Goal: Transaction & Acquisition: Purchase product/service

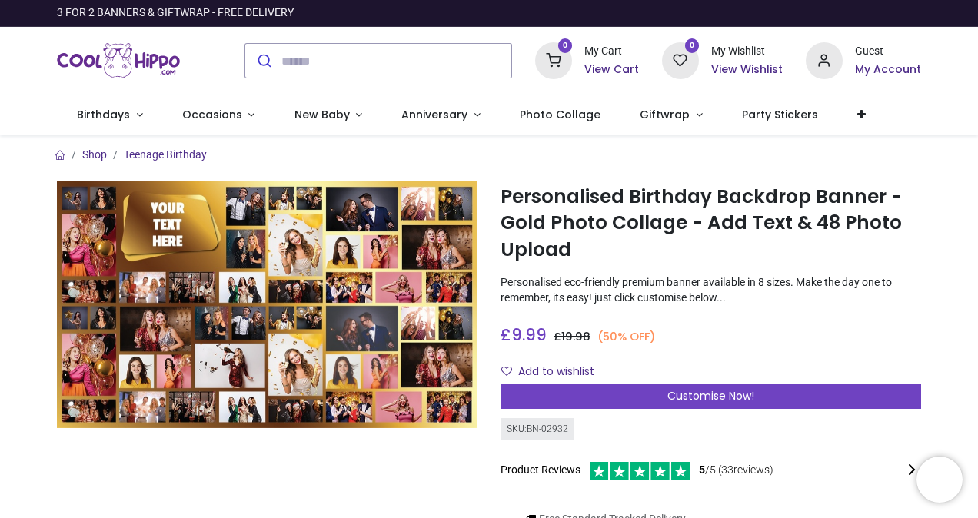
click at [788, 346] on div "£ 9.99 9.99 GBP £ 19.98 (50% OFF) £ 19.98 Not Available For Sale Size 51cm (W) …" at bounding box center [710, 350] width 420 height 67
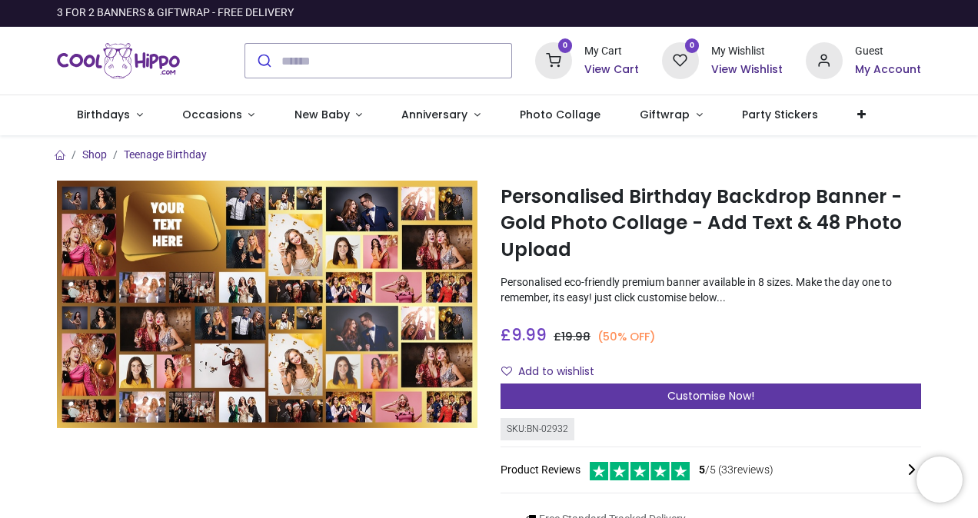
click at [689, 395] on span "Customise Now!" at bounding box center [710, 395] width 87 height 15
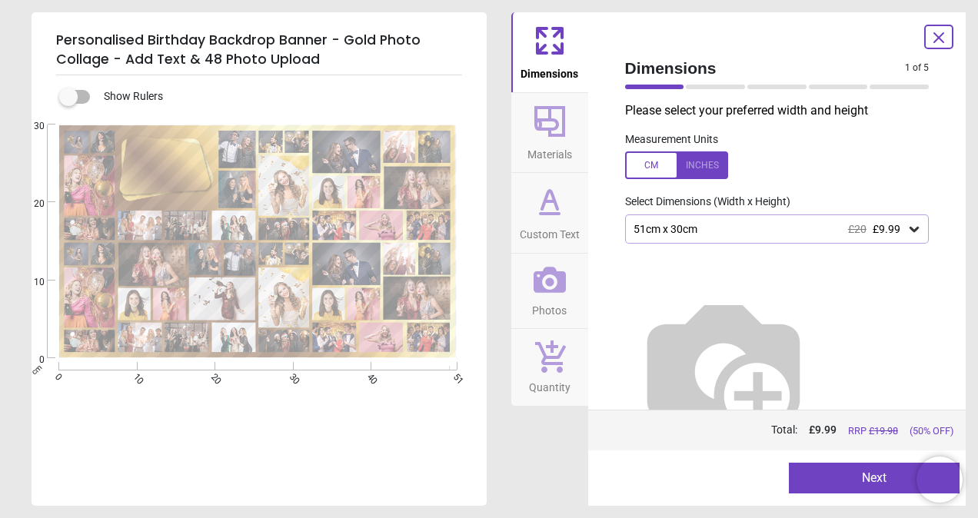
click at [912, 234] on icon at bounding box center [913, 228] width 15 height 15
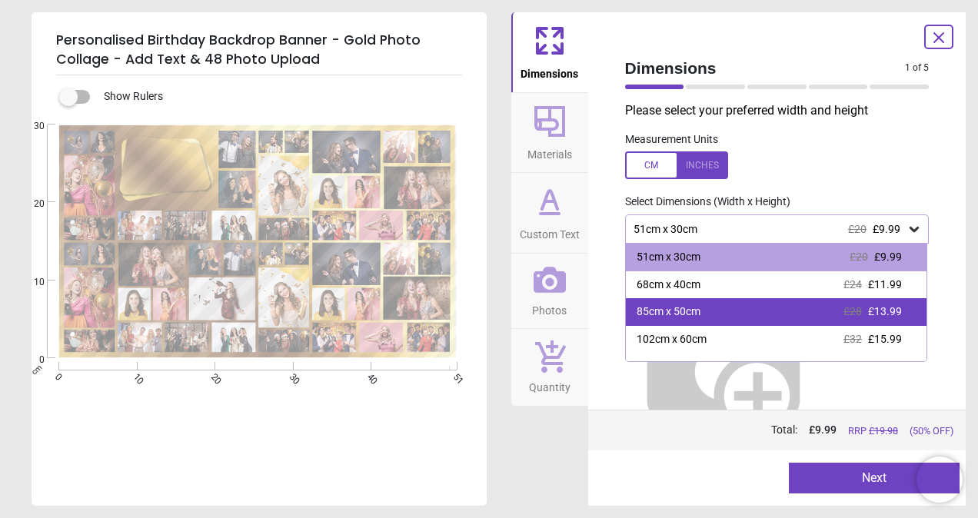
click at [683, 320] on div "85cm x 50cm" at bounding box center [668, 311] width 64 height 15
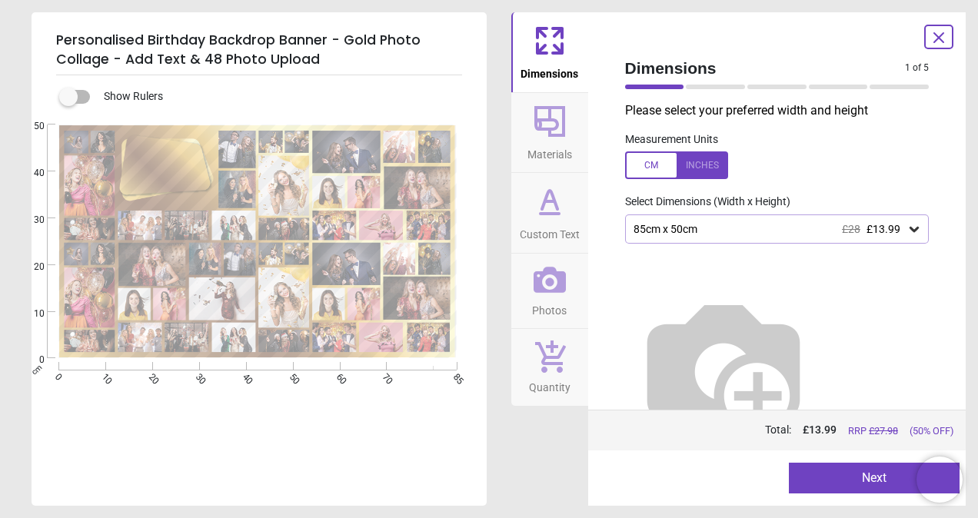
click at [916, 224] on icon at bounding box center [913, 228] width 15 height 15
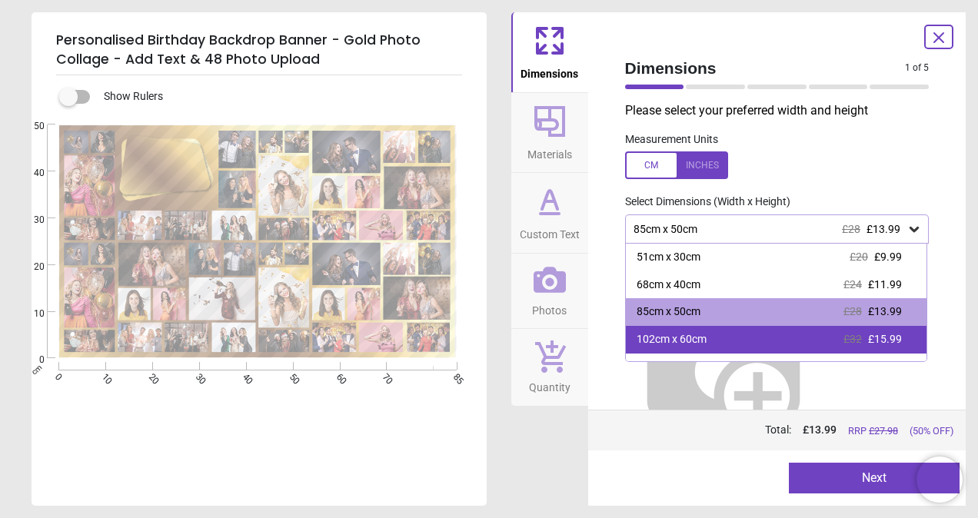
click at [681, 344] on div "102cm x 60cm" at bounding box center [671, 339] width 70 height 15
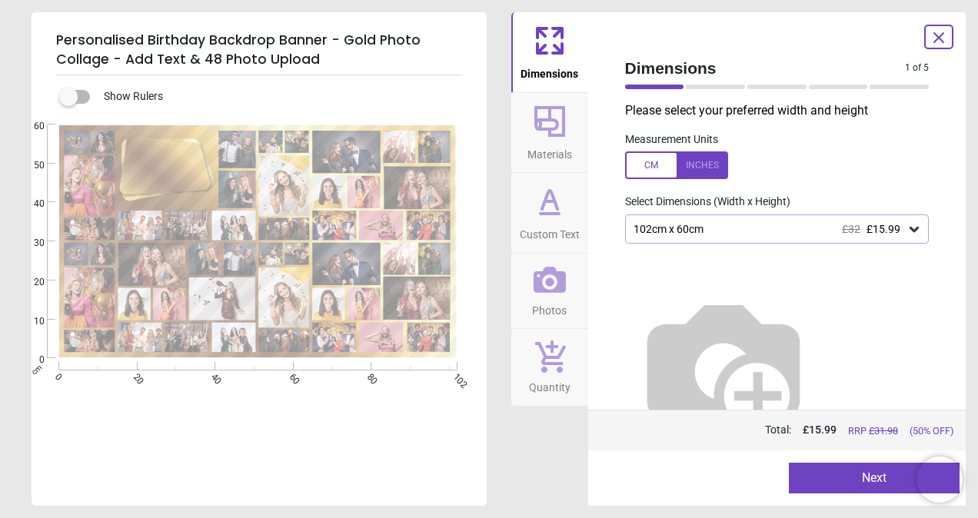
click at [915, 226] on icon at bounding box center [913, 228] width 15 height 15
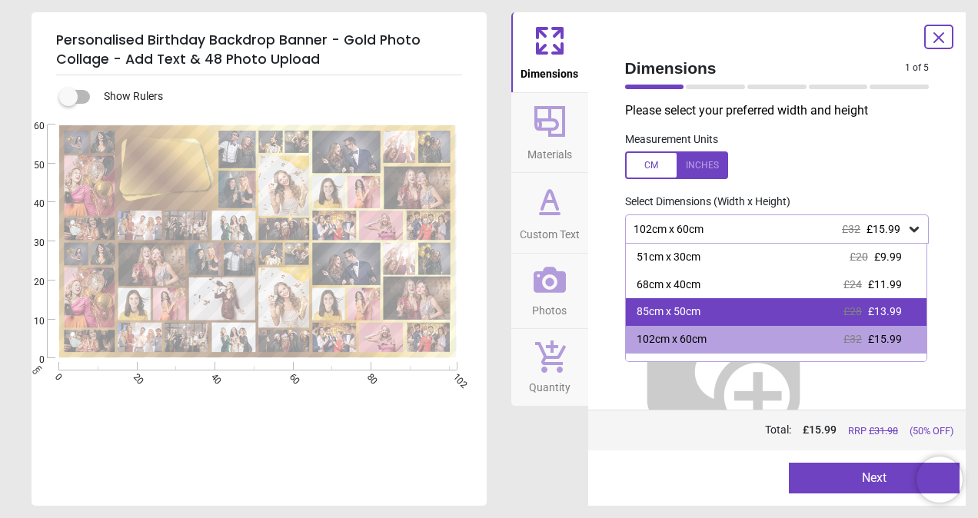
click at [673, 313] on div "85cm x 50cm" at bounding box center [668, 311] width 64 height 15
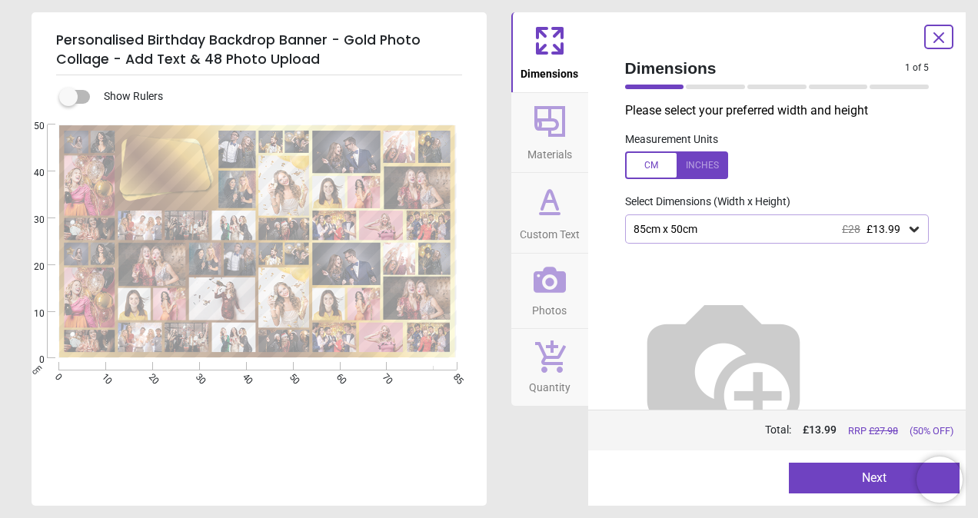
click at [915, 227] on icon at bounding box center [913, 228] width 15 height 15
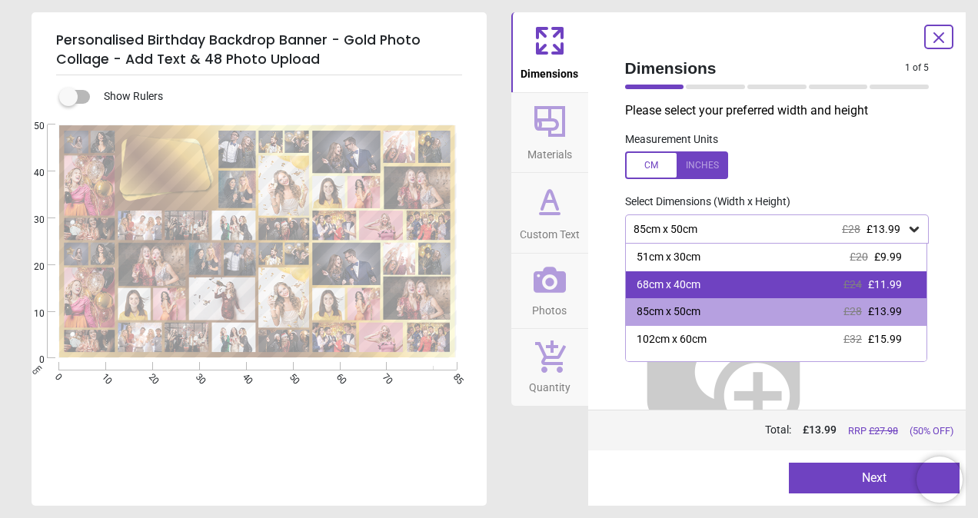
click at [699, 287] on div "68cm x 40cm £24 £11.99" at bounding box center [776, 285] width 301 height 28
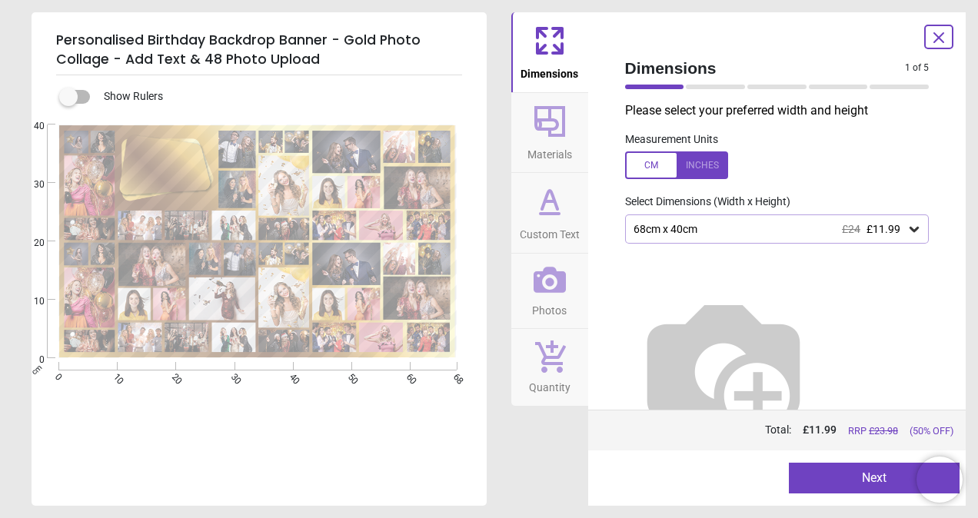
click at [912, 227] on icon at bounding box center [913, 228] width 15 height 15
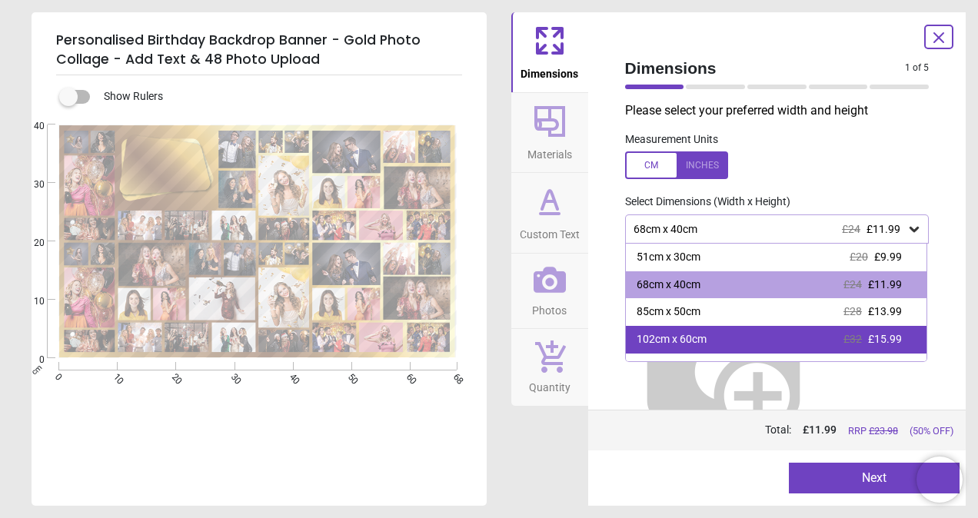
click at [683, 336] on div "102cm x 60cm" at bounding box center [671, 339] width 70 height 15
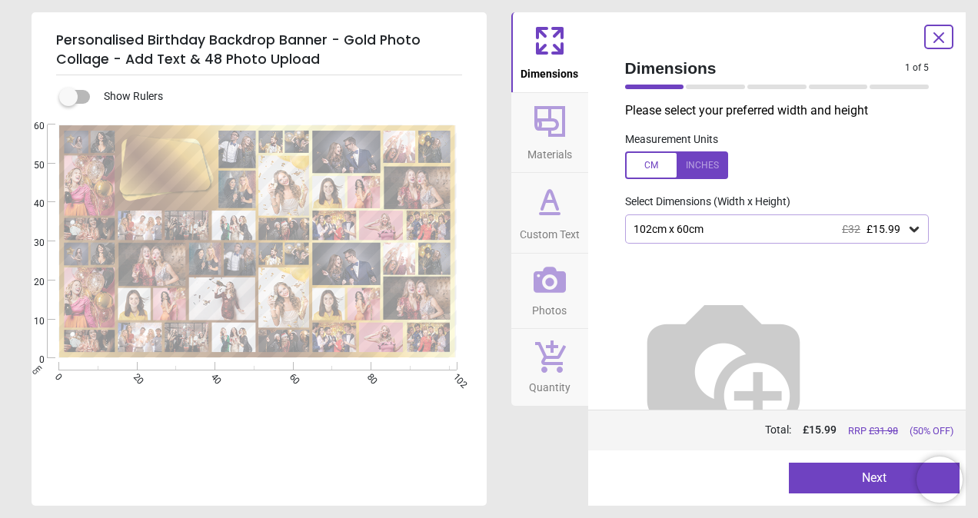
click at [321, 432] on div "E" at bounding box center [258, 384] width 452 height 518
click at [370, 454] on div "E" at bounding box center [258, 384] width 452 height 518
click at [855, 479] on button "Next" at bounding box center [874, 478] width 171 height 31
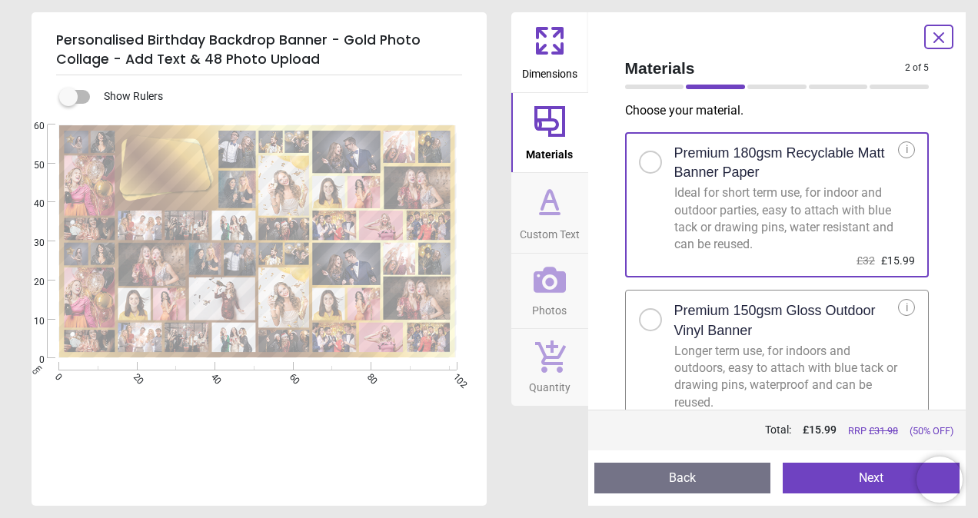
click at [655, 317] on div at bounding box center [650, 319] width 23 height 23
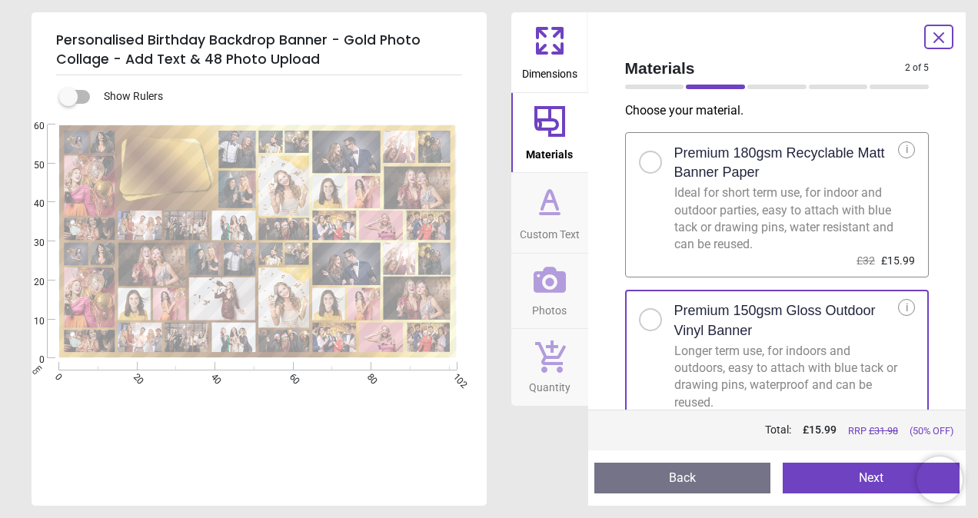
click at [842, 478] on button "Next" at bounding box center [870, 478] width 177 height 31
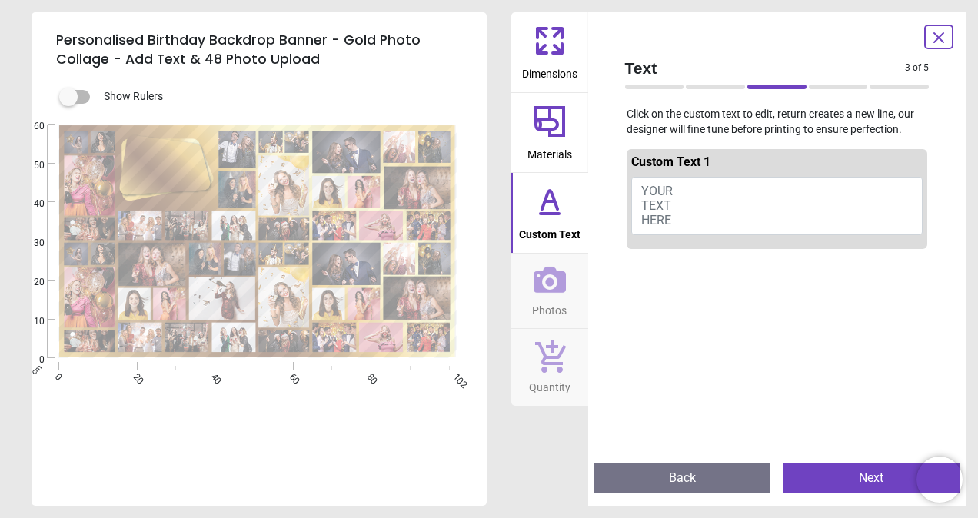
click at [656, 191] on span "YOUR TEXT HERE" at bounding box center [657, 206] width 32 height 44
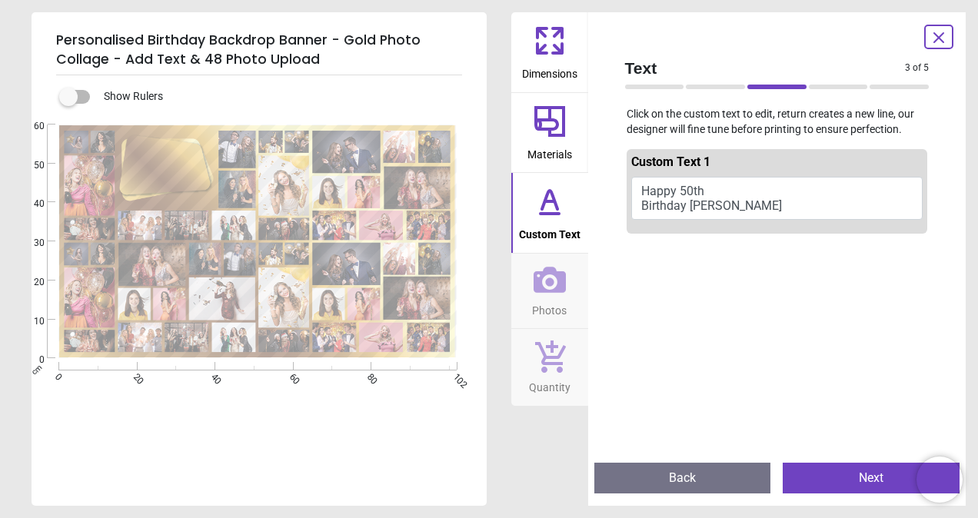
type textarea "**********"
click at [819, 334] on div at bounding box center [776, 499] width 301 height 518
click at [859, 471] on button "Next" at bounding box center [870, 478] width 177 height 31
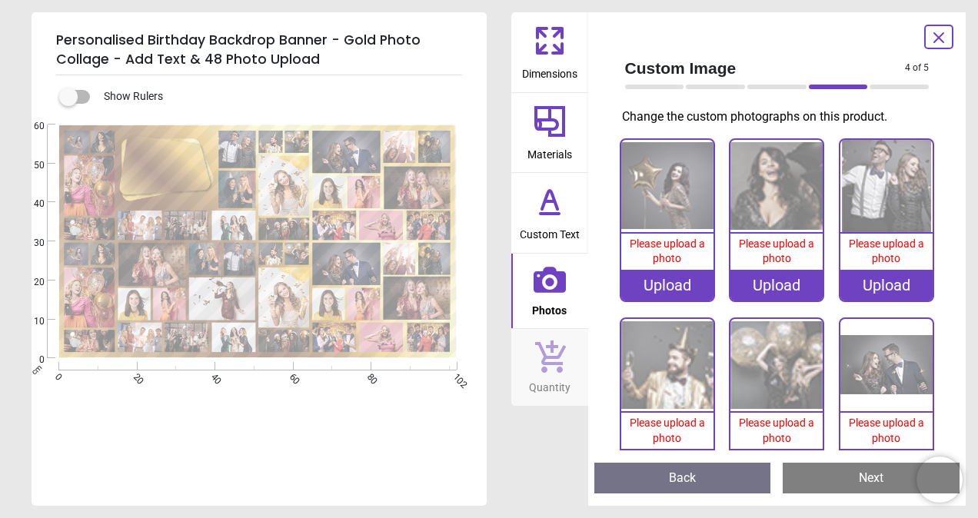
click at [660, 279] on div "Upload" at bounding box center [667, 285] width 92 height 31
click at [664, 284] on div "Upload" at bounding box center [667, 285] width 92 height 31
click at [673, 278] on div "Upload" at bounding box center [667, 285] width 92 height 31
click at [673, 280] on div "Upload" at bounding box center [667, 285] width 92 height 31
click at [673, 281] on div "Upload" at bounding box center [667, 285] width 92 height 31
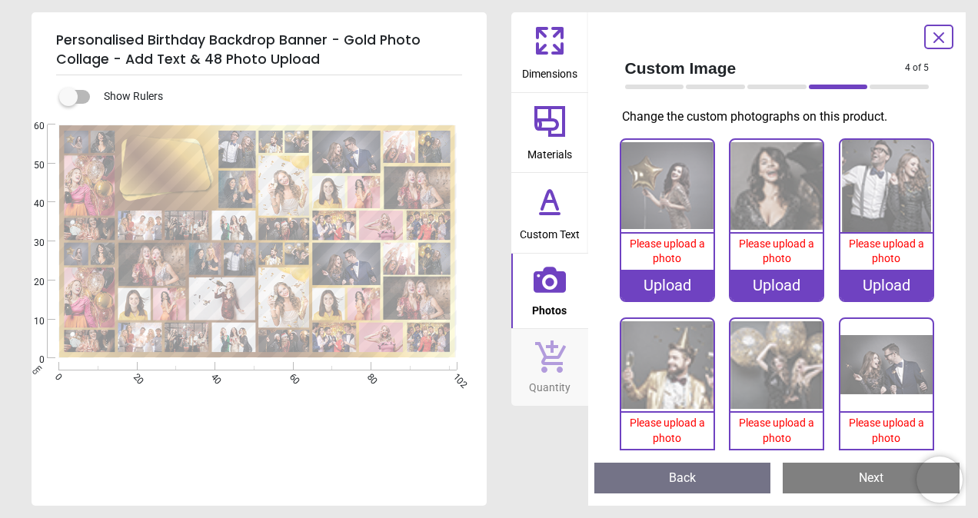
click at [663, 281] on div "Upload" at bounding box center [667, 285] width 92 height 31
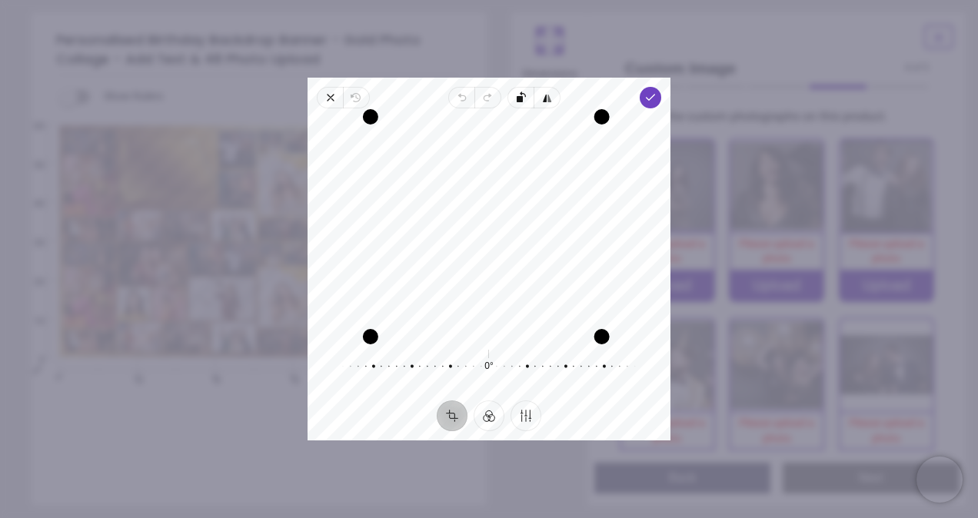
drag, startPoint x: 377, startPoint y: 266, endPoint x: 341, endPoint y: 269, distance: 35.5
click at [341, 269] on div "Recenter" at bounding box center [489, 227] width 338 height 212
drag, startPoint x: 599, startPoint y: 233, endPoint x: 947, endPoint y: 241, distance: 348.3
click at [921, 357] on div "× Trustpilot Product Reviews 5 /5 ( 33 reviews) Joanna Mcgill Absolutely fantas…" at bounding box center [710, 412] width 420 height 111
click at [484, 321] on div "Recenter" at bounding box center [489, 227] width 338 height 212
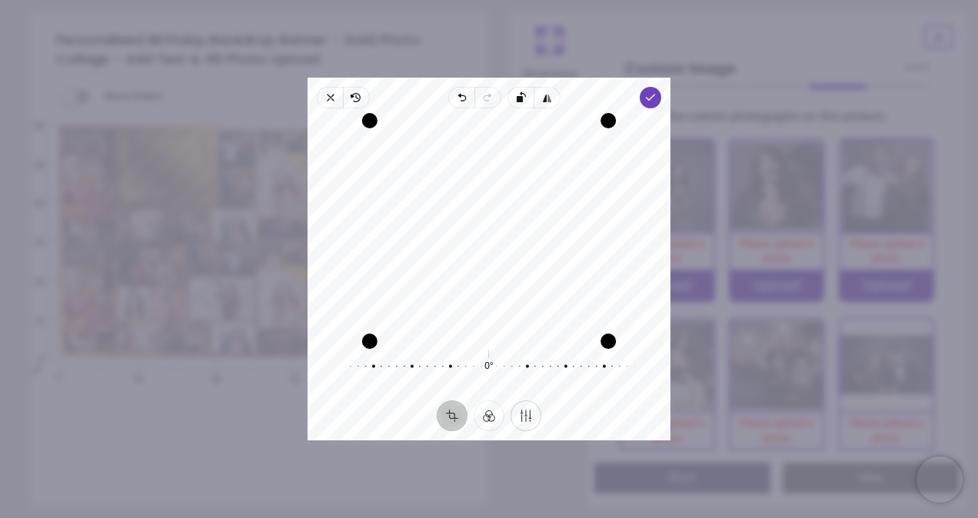
drag, startPoint x: 487, startPoint y: 334, endPoint x: 532, endPoint y: 421, distance: 98.3
click at [532, 421] on div "Close Revert Undo Redo Rotate left Flip horizontal Done Crop Filter Finetune Re…" at bounding box center [488, 259] width 363 height 363
drag, startPoint x: 372, startPoint y: 223, endPoint x: 320, endPoint y: 224, distance: 52.3
click at [320, 224] on div "Recenter" at bounding box center [489, 227] width 338 height 212
drag, startPoint x: 601, startPoint y: 120, endPoint x: 726, endPoint y: 103, distance: 125.7
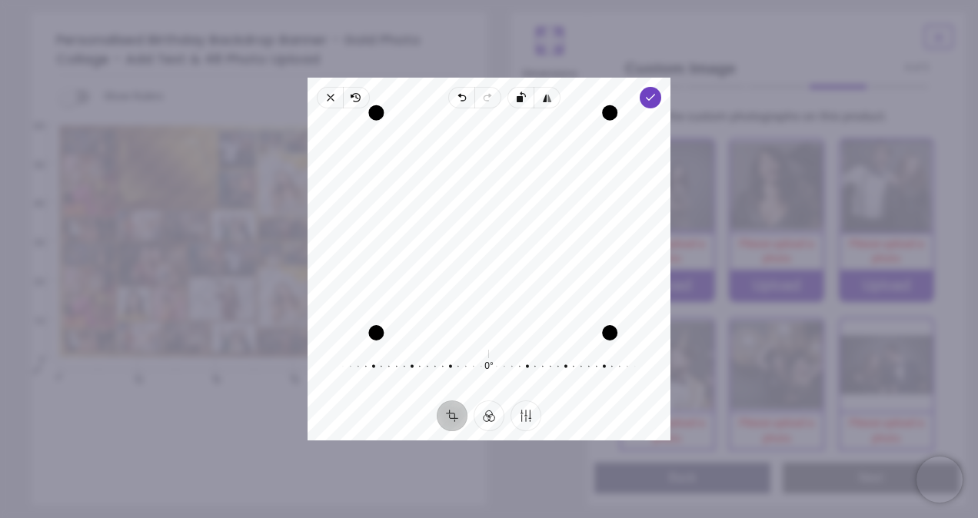
click at [726, 357] on div "× Trustpilot Product Reviews 5 /5 ( 33 reviews) Joanna Mcgill Absolutely fantas…" at bounding box center [710, 412] width 420 height 111
click at [550, 98] on icon "button" at bounding box center [546, 97] width 12 height 12
click at [549, 100] on icon "button" at bounding box center [550, 99] width 4 height 8
click at [355, 98] on icon "button" at bounding box center [356, 98] width 8 height 8
click at [457, 204] on div "Recenter" at bounding box center [489, 227] width 338 height 212
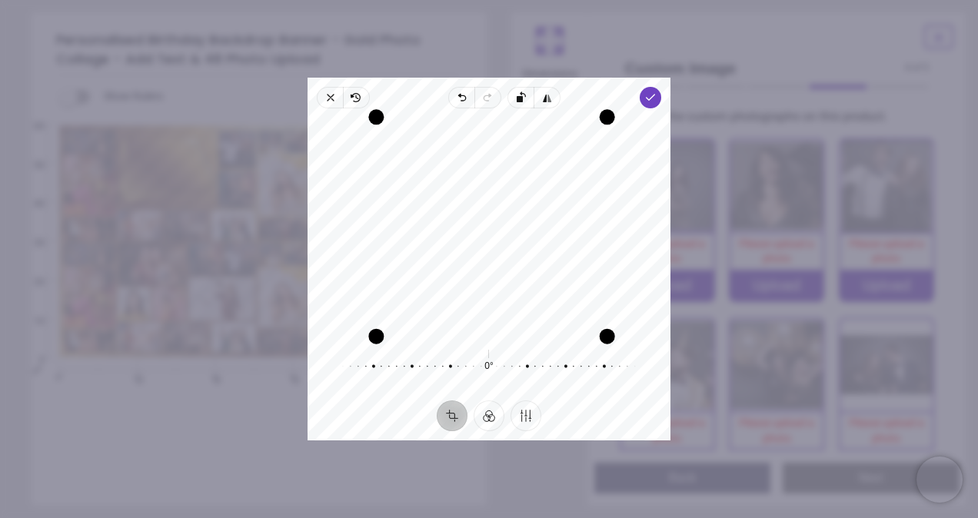
drag, startPoint x: 603, startPoint y: 217, endPoint x: 634, endPoint y: 217, distance: 31.5
click at [634, 217] on div "Recenter" at bounding box center [489, 227] width 338 height 212
drag, startPoint x: 376, startPoint y: 226, endPoint x: 387, endPoint y: 228, distance: 11.0
click at [387, 228] on div "Drag edge l" at bounding box center [386, 227] width 15 height 202
drag, startPoint x: 604, startPoint y: 227, endPoint x: 623, endPoint y: 227, distance: 19.2
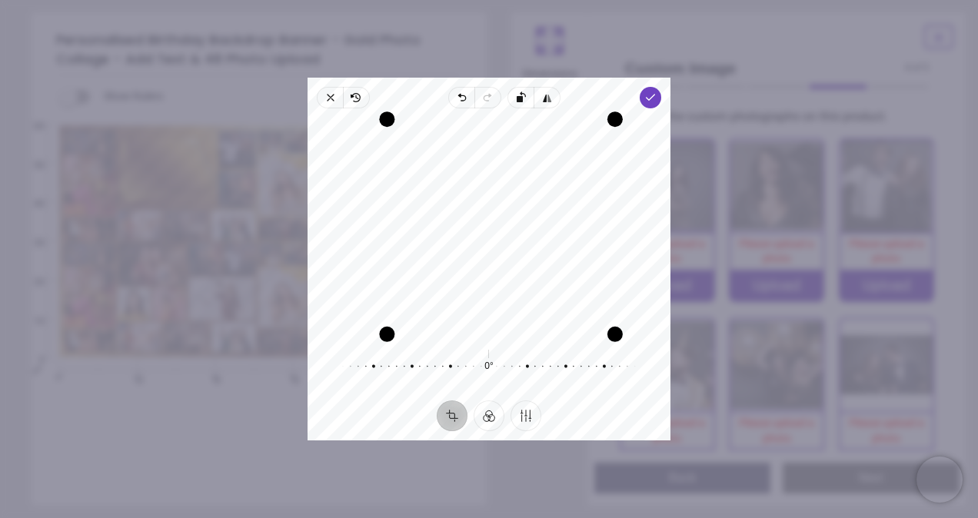
click at [623, 227] on div "Recenter" at bounding box center [489, 227] width 338 height 212
click at [644, 95] on icon "button" at bounding box center [650, 97] width 12 height 12
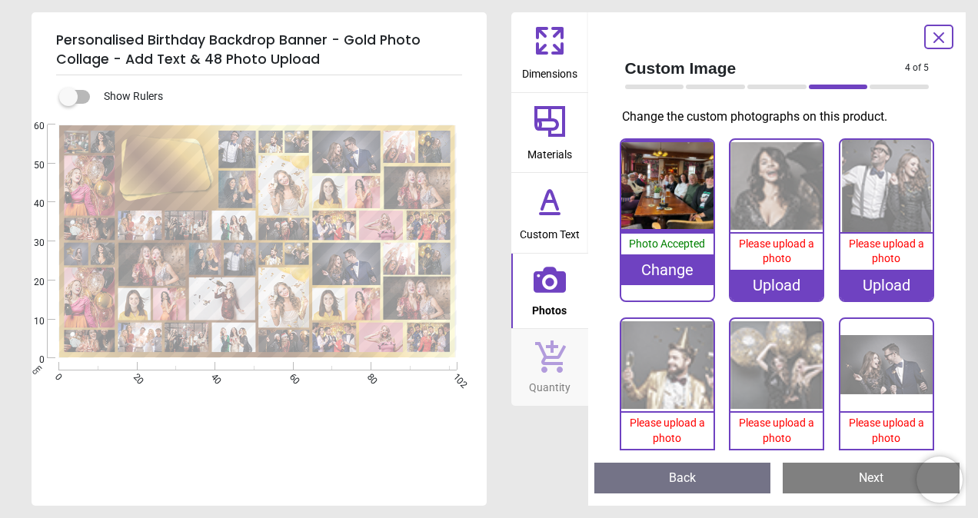
click at [760, 277] on div "Upload" at bounding box center [776, 285] width 92 height 31
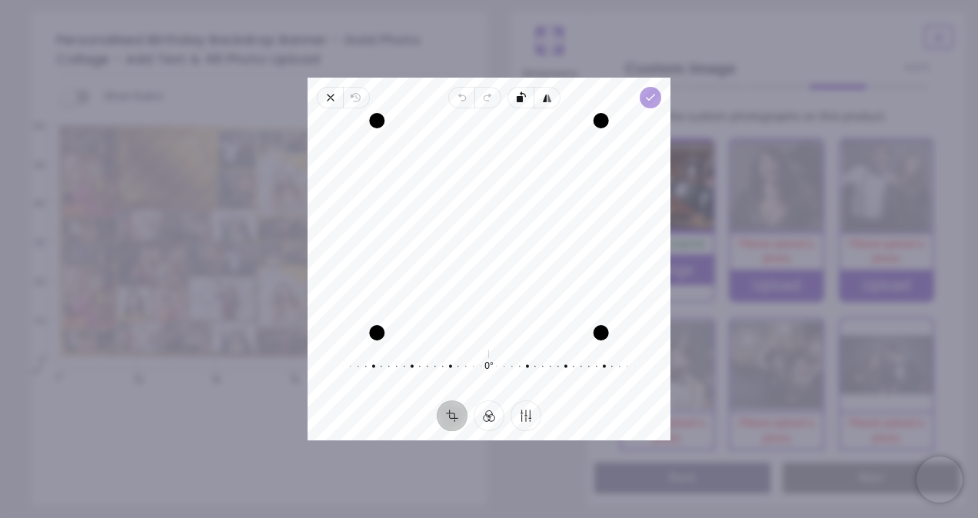
click at [654, 99] on icon "button" at bounding box center [650, 97] width 12 height 12
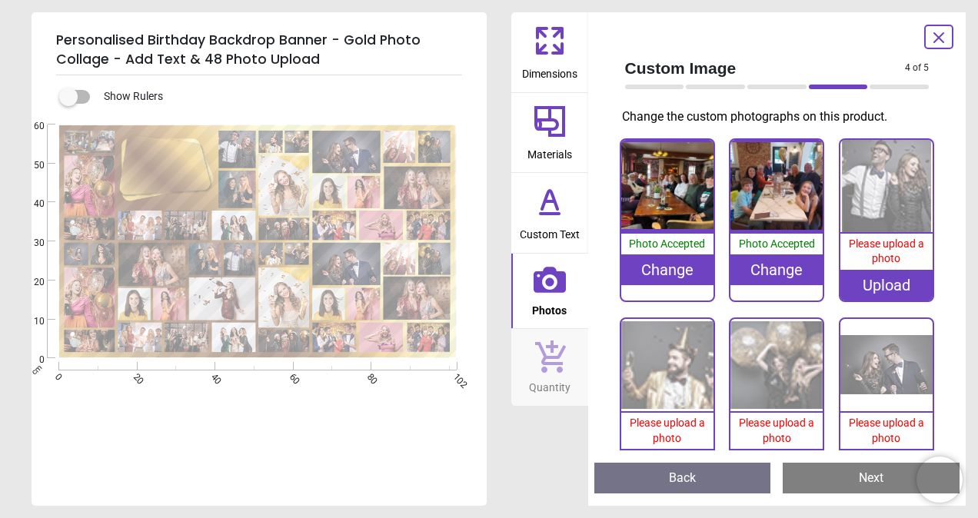
click at [895, 278] on div "Upload" at bounding box center [886, 285] width 92 height 31
click at [882, 278] on div "Upload" at bounding box center [886, 285] width 92 height 31
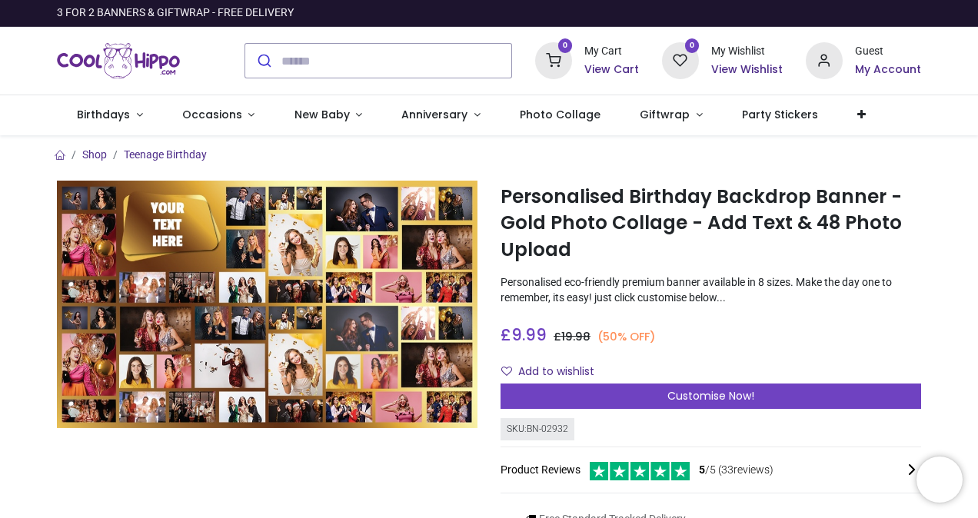
click at [228, 477] on div at bounding box center [266, 396] width 443 height 431
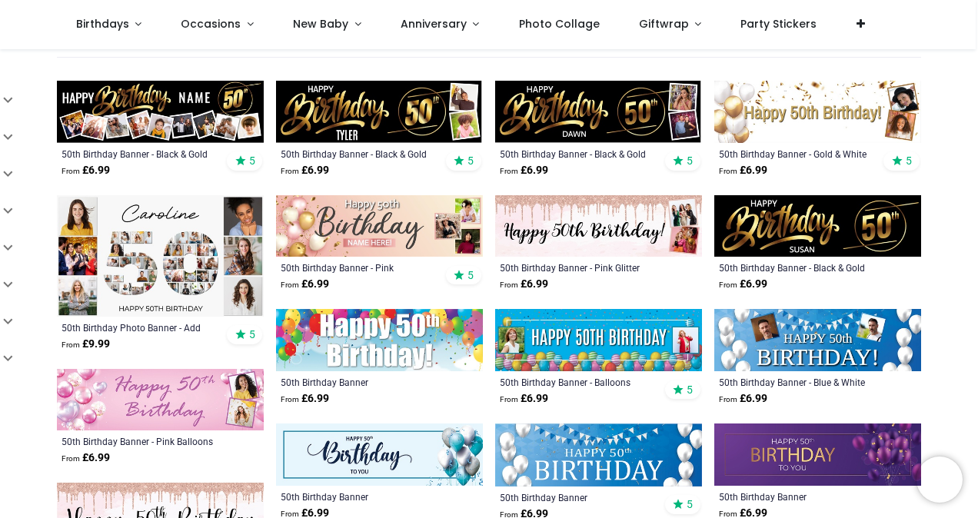
scroll to position [184, 0]
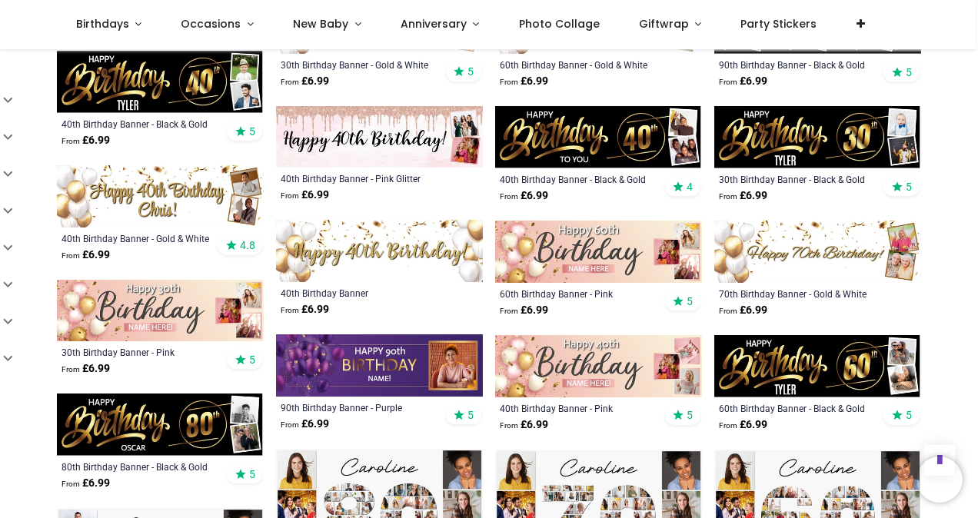
scroll to position [1045, 0]
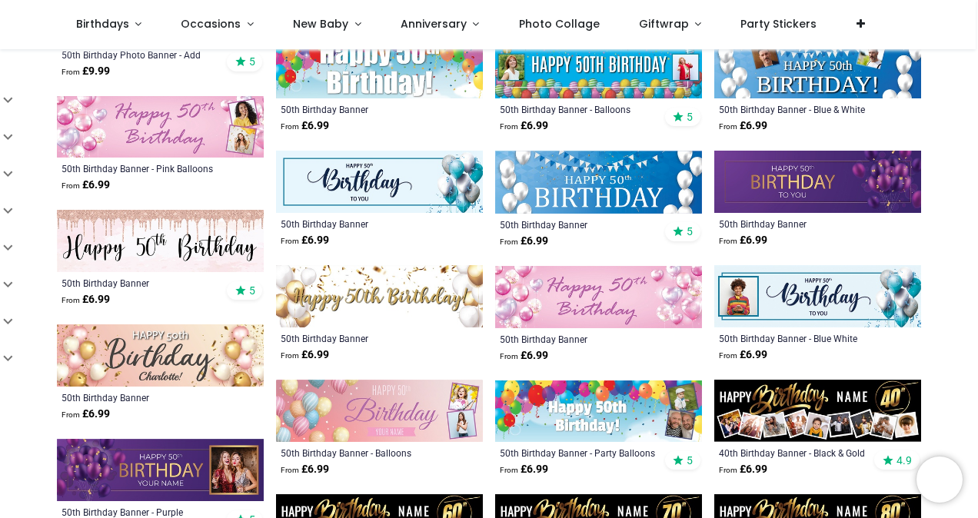
scroll to position [181, 0]
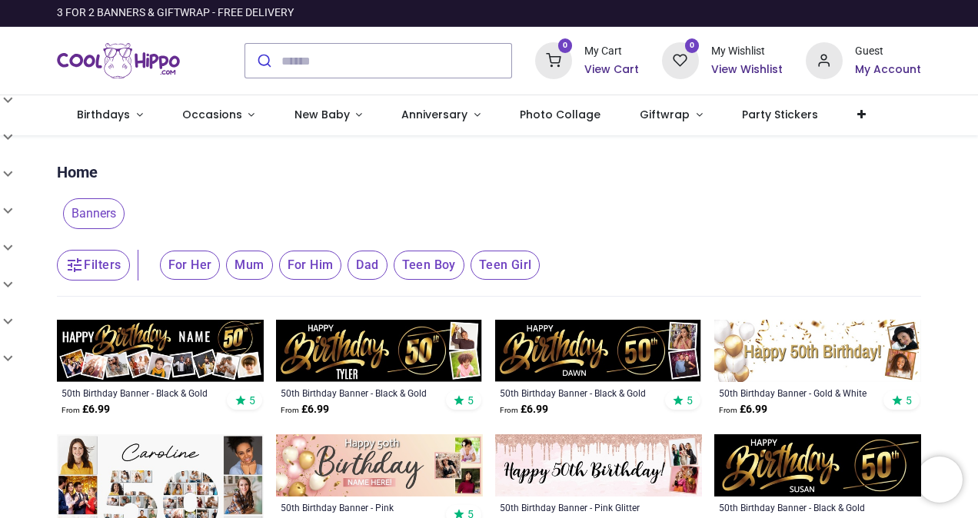
click at [88, 261] on button "Filters" at bounding box center [93, 265] width 72 height 31
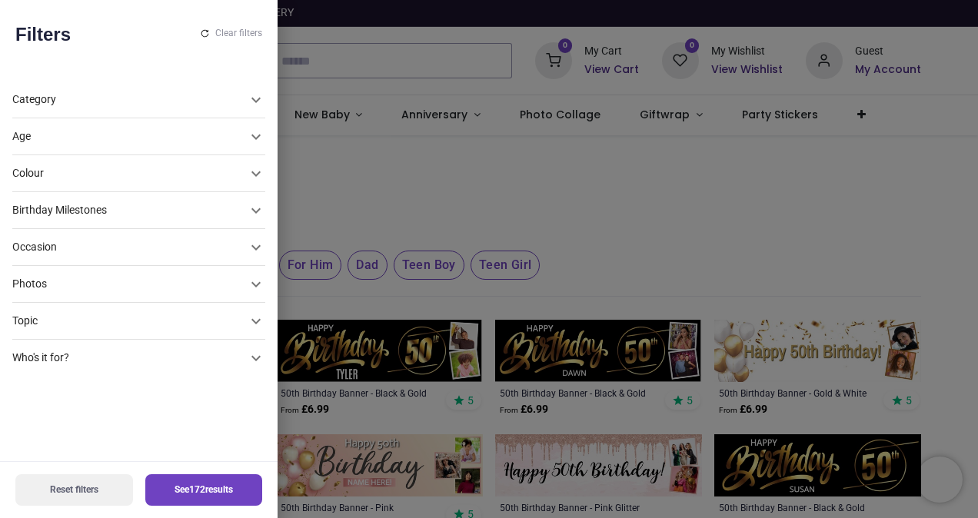
click at [247, 281] on icon at bounding box center [256, 284] width 18 height 18
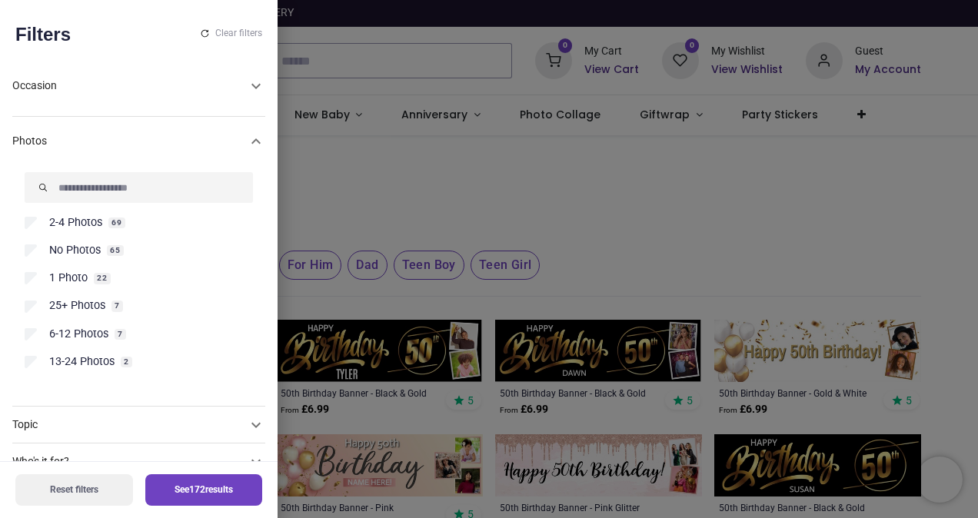
scroll to position [191, 0]
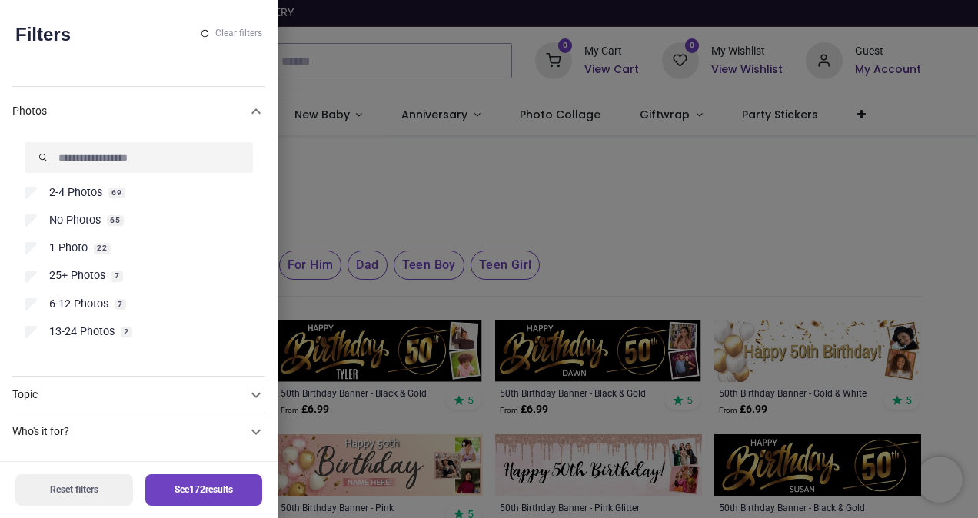
click at [38, 275] on label "25+ Photos 7" at bounding box center [139, 275] width 228 height 15
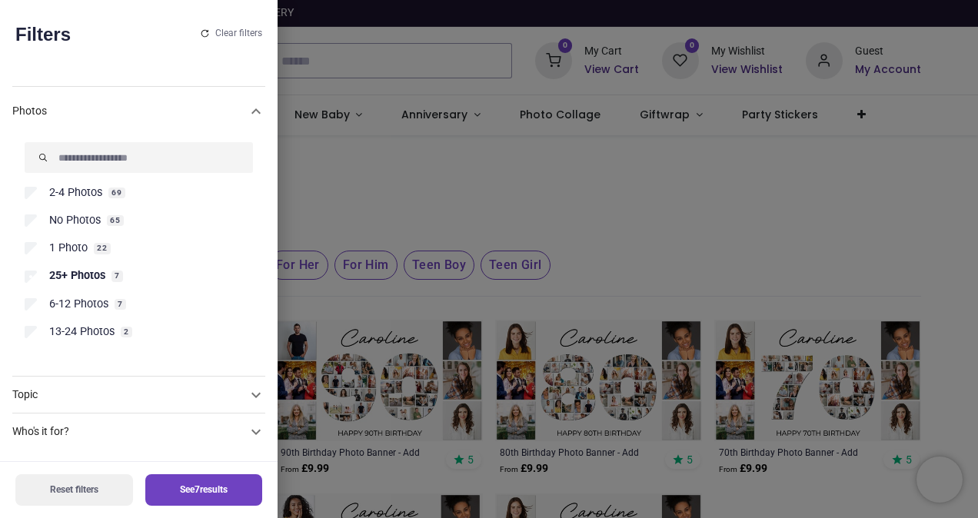
click at [185, 491] on button "See 7 results" at bounding box center [204, 490] width 118 height 32
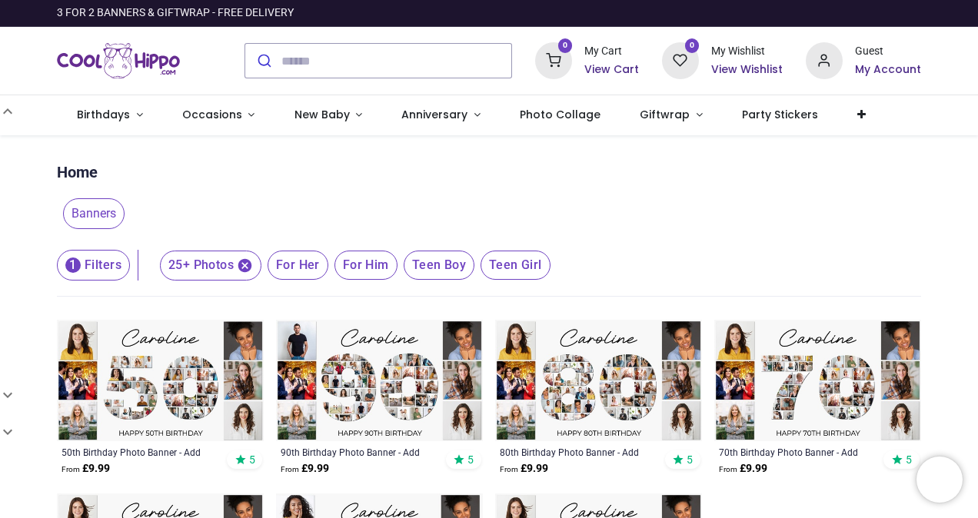
click at [244, 267] on icon "button" at bounding box center [245, 266] width 14 height 14
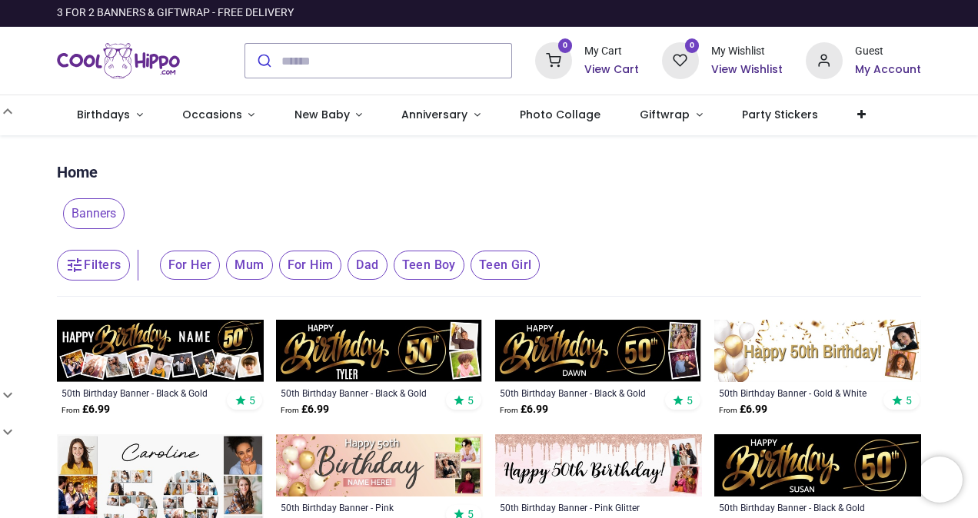
click at [97, 264] on button "Filters" at bounding box center [93, 265] width 72 height 31
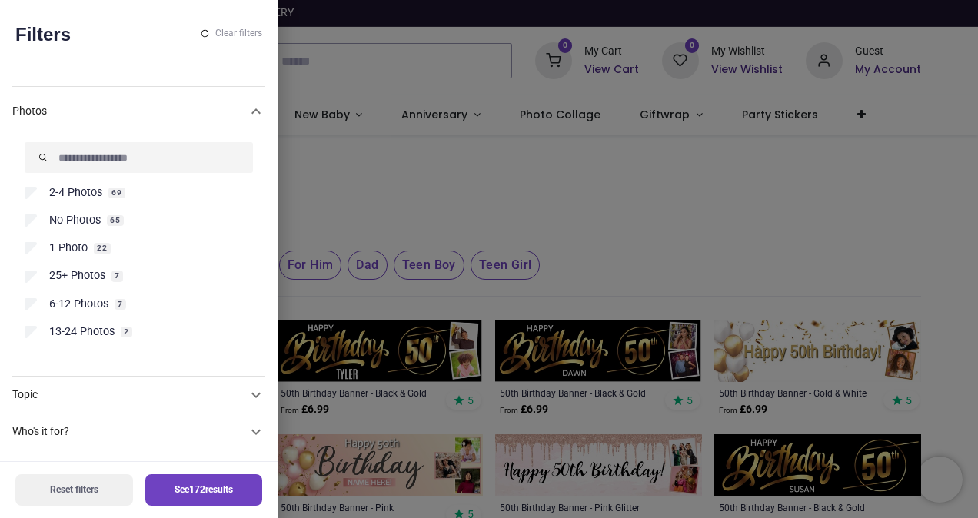
click at [39, 331] on label "13-24 Photos 2" at bounding box center [139, 331] width 228 height 15
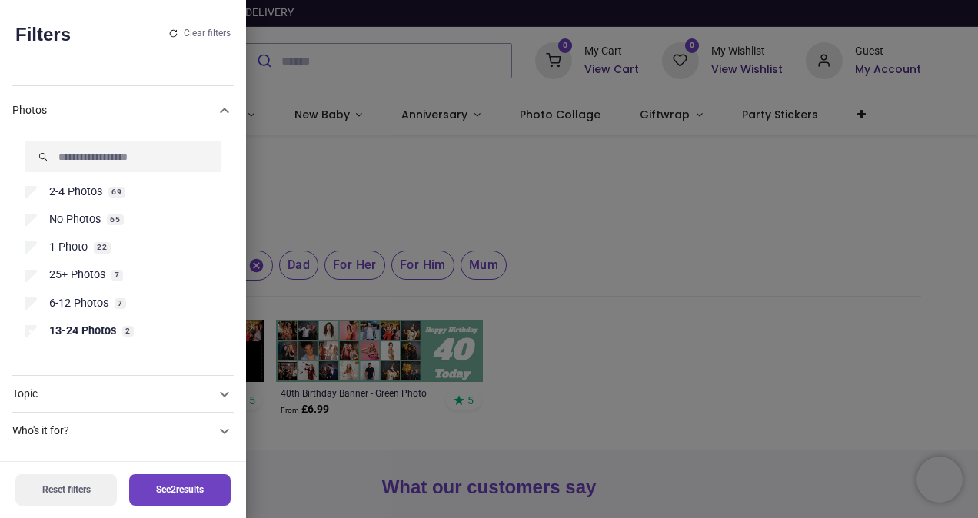
scroll to position [154, 0]
click at [175, 486] on button "See 2 results" at bounding box center [179, 490] width 101 height 32
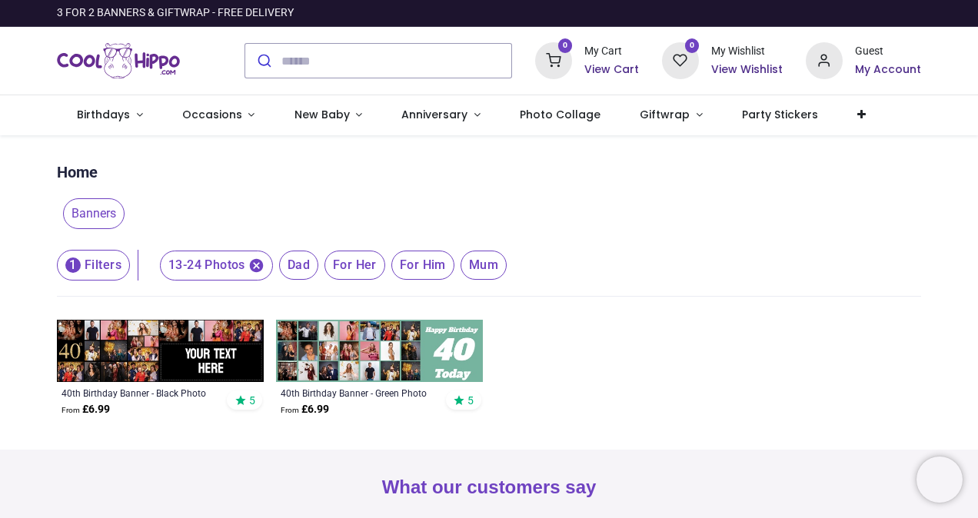
click at [111, 350] on img at bounding box center [160, 351] width 207 height 62
click at [137, 112] on link "Birthdays" at bounding box center [109, 115] width 105 height 40
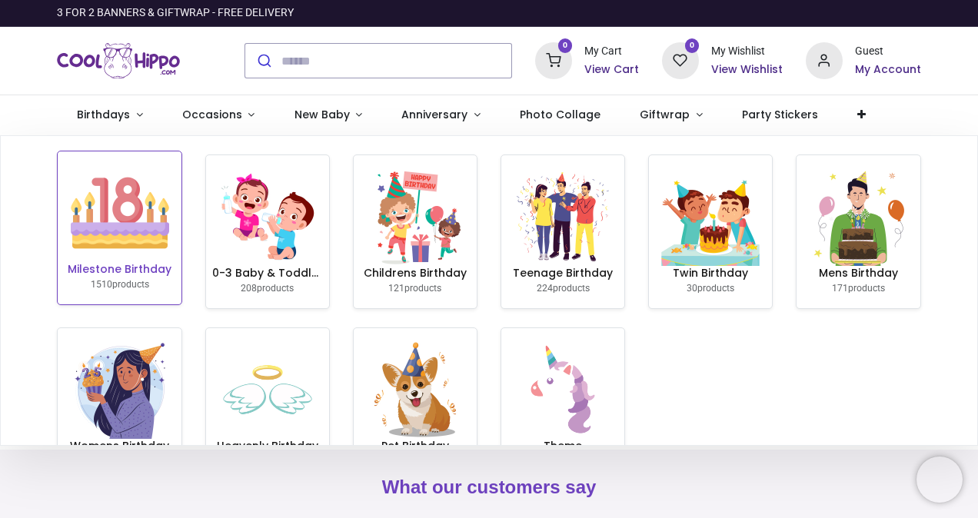
click at [114, 234] on img at bounding box center [120, 213] width 98 height 98
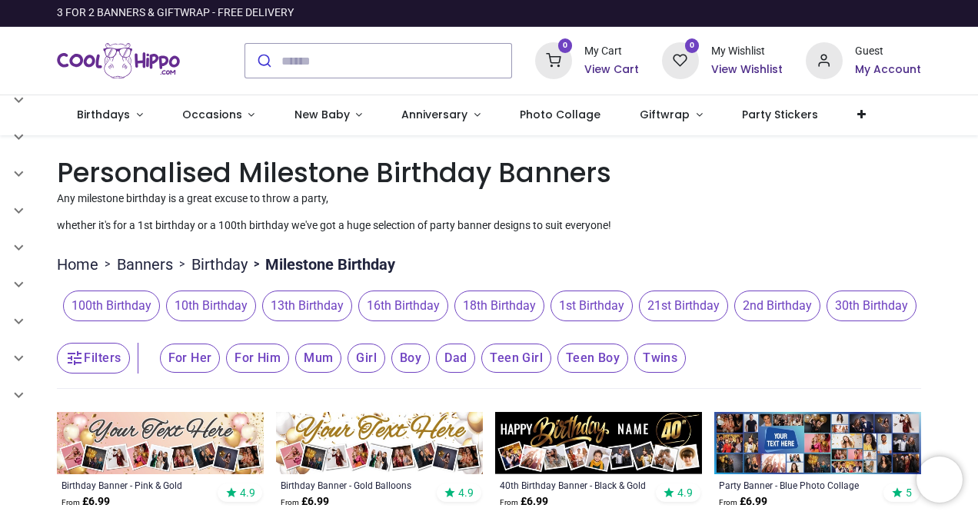
drag, startPoint x: 194, startPoint y: 330, endPoint x: 256, endPoint y: 338, distance: 62.8
click at [256, 338] on header "Filters Filters For Her For Him Mum Girl Boy Dad Teen Girl Teen Boy Twins" at bounding box center [488, 357] width 863 height 61
click at [186, 354] on span "For Her" at bounding box center [190, 358] width 61 height 29
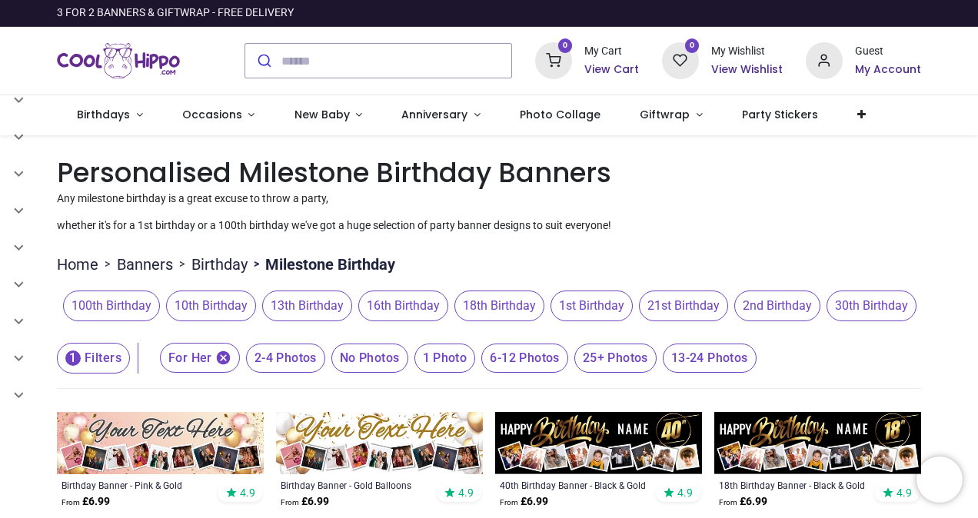
click at [799, 334] on header "1 Filters 1 Filters For Her 2-4 Photos No Photos 1 Photo 6-12 Photos 25+ Photos…" at bounding box center [488, 357] width 863 height 61
click at [728, 201] on p "Any milestone birthday is a great excuse to throw a party," at bounding box center [488, 198] width 863 height 15
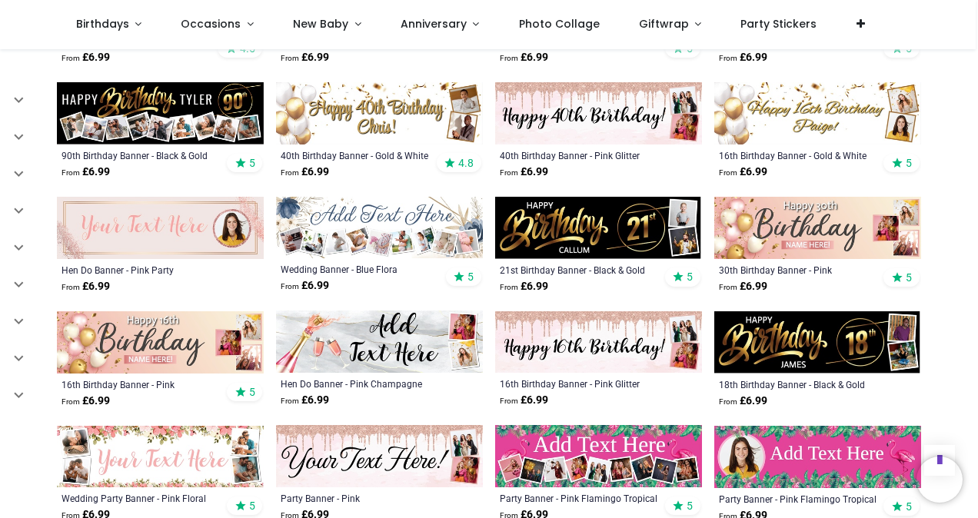
scroll to position [1076, 0]
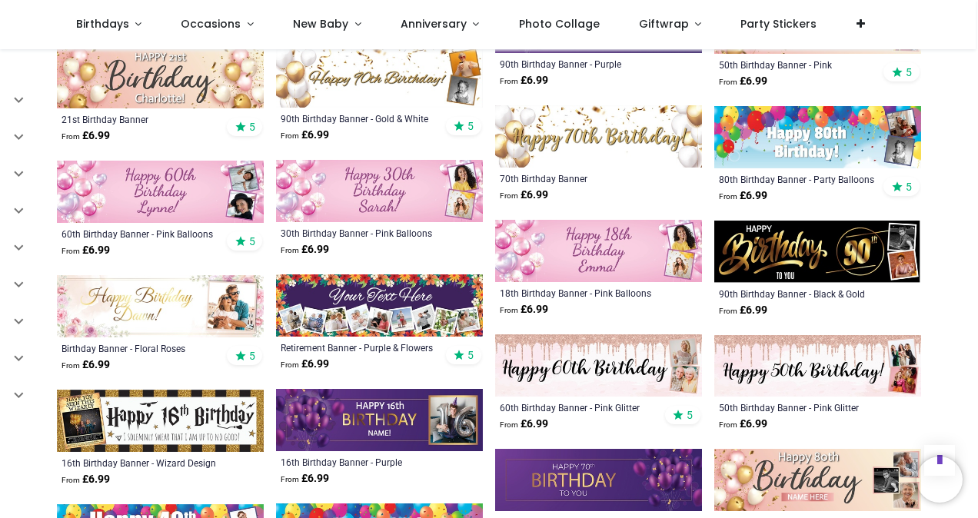
scroll to position [2736, 0]
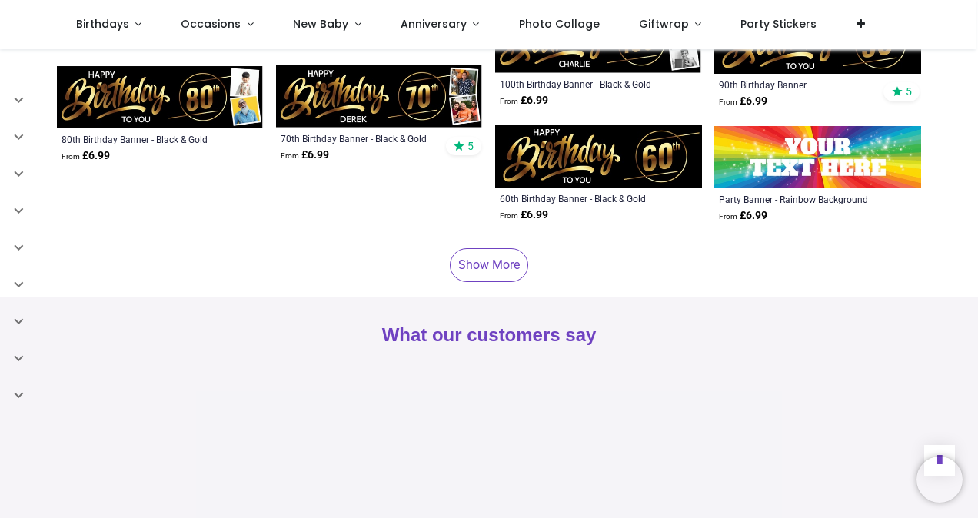
scroll to position [4273, 0]
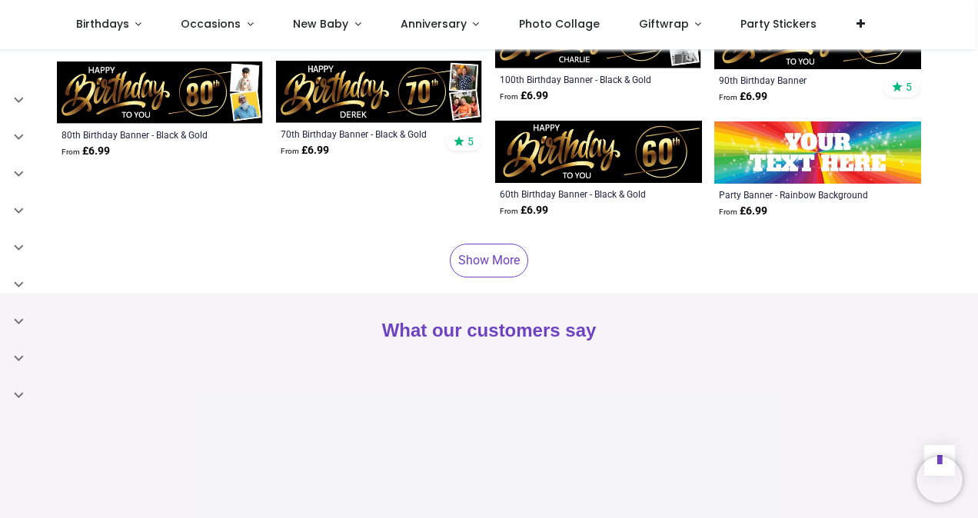
click at [487, 267] on link "Show More" at bounding box center [489, 261] width 78 height 34
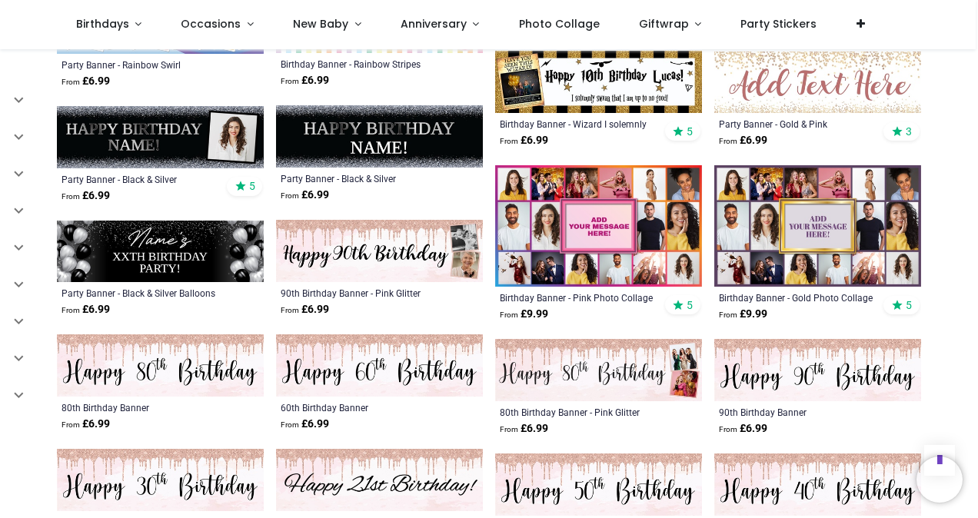
scroll to position [4489, 0]
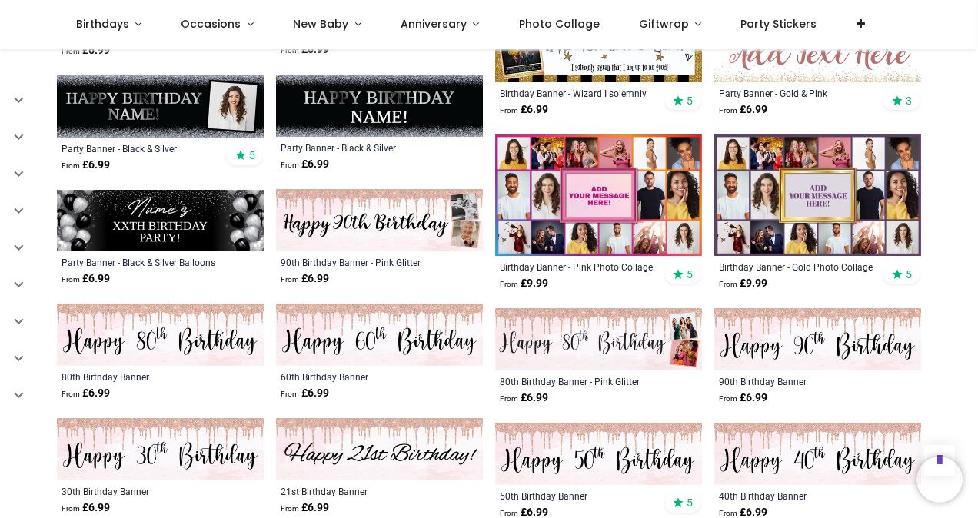
click at [806, 204] on img at bounding box center [817, 195] width 207 height 121
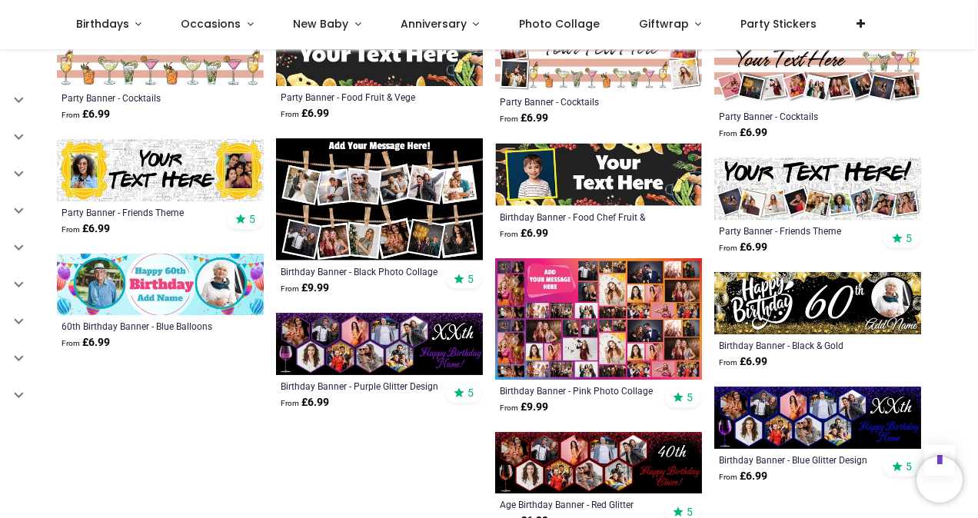
scroll to position [8055, 0]
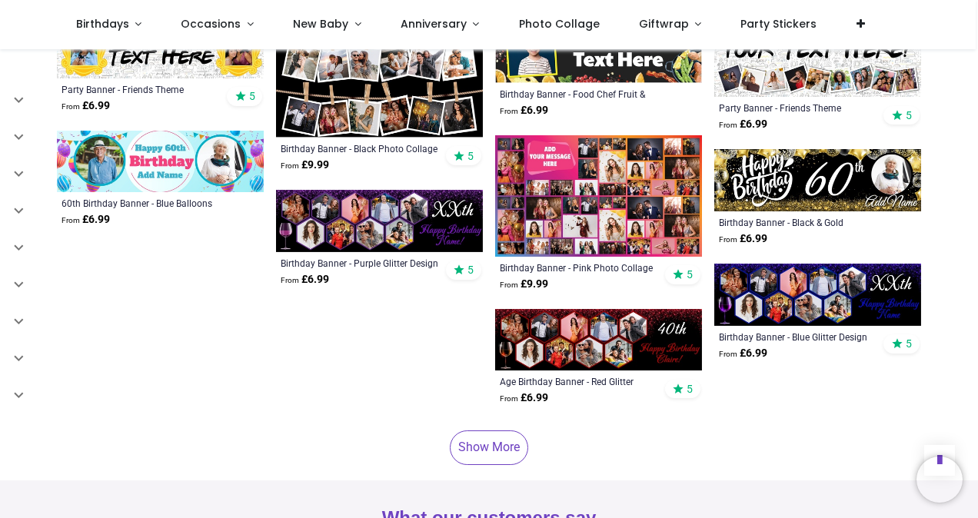
scroll to position [8240, 0]
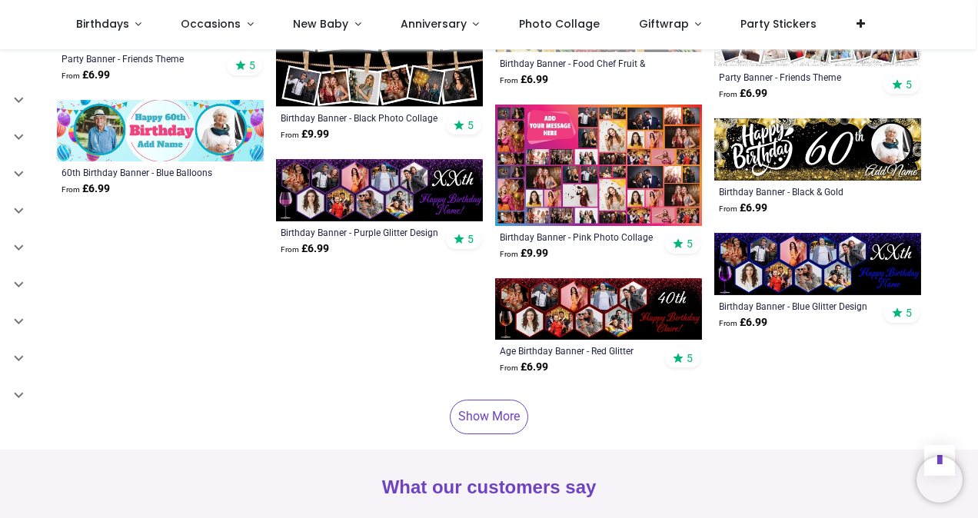
click at [484, 419] on link "Show More" at bounding box center [489, 417] width 78 height 34
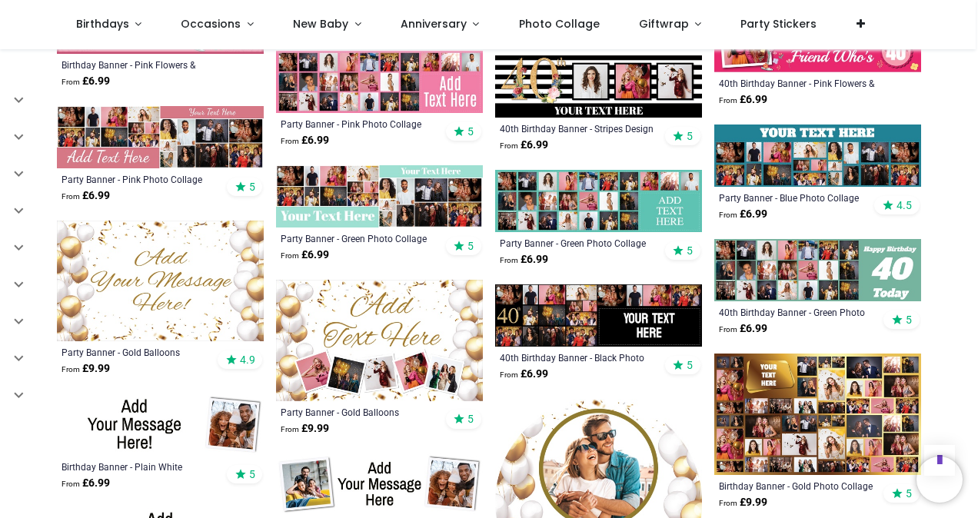
scroll to position [8608, 0]
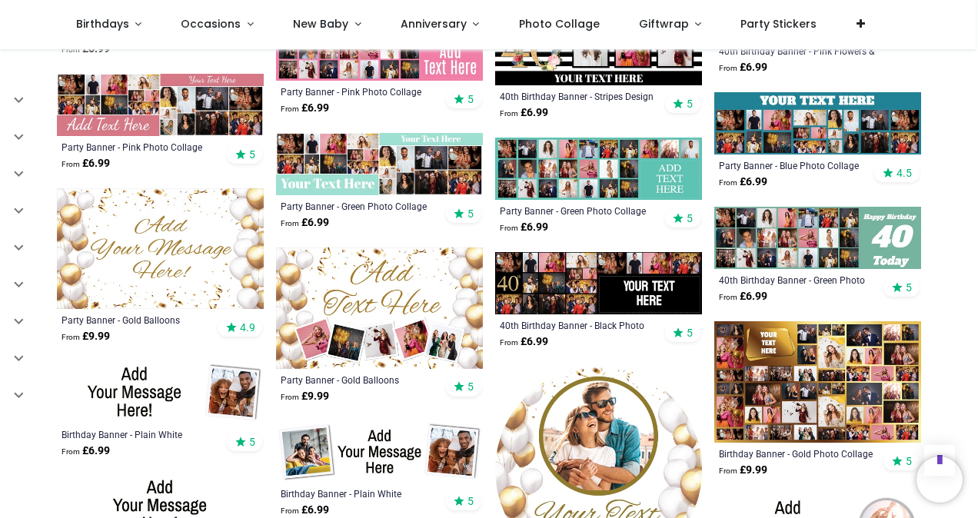
click at [546, 283] on img at bounding box center [598, 283] width 207 height 62
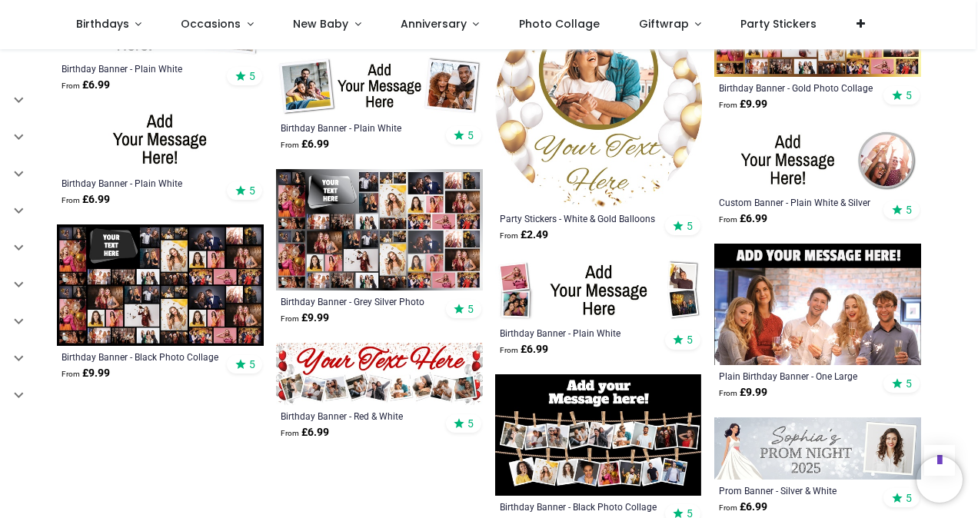
scroll to position [8977, 0]
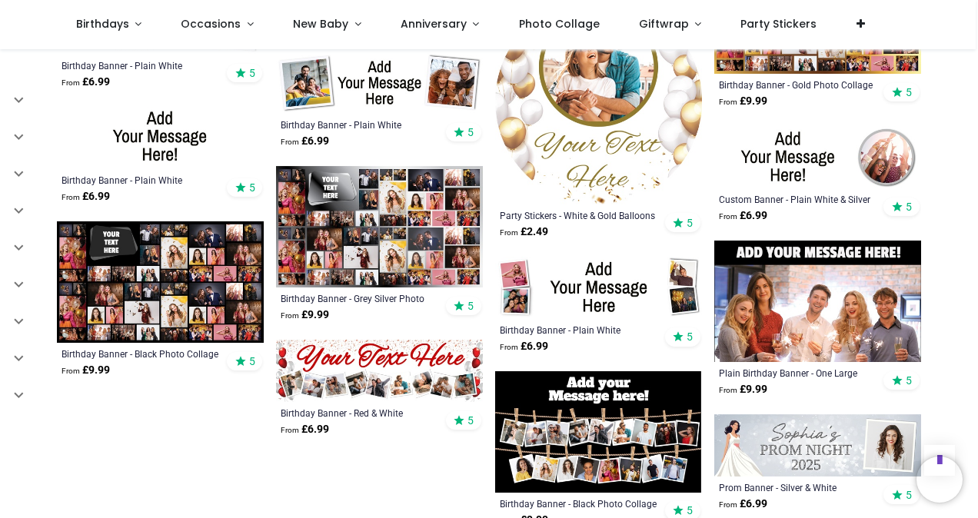
click at [118, 267] on img at bounding box center [160, 281] width 207 height 121
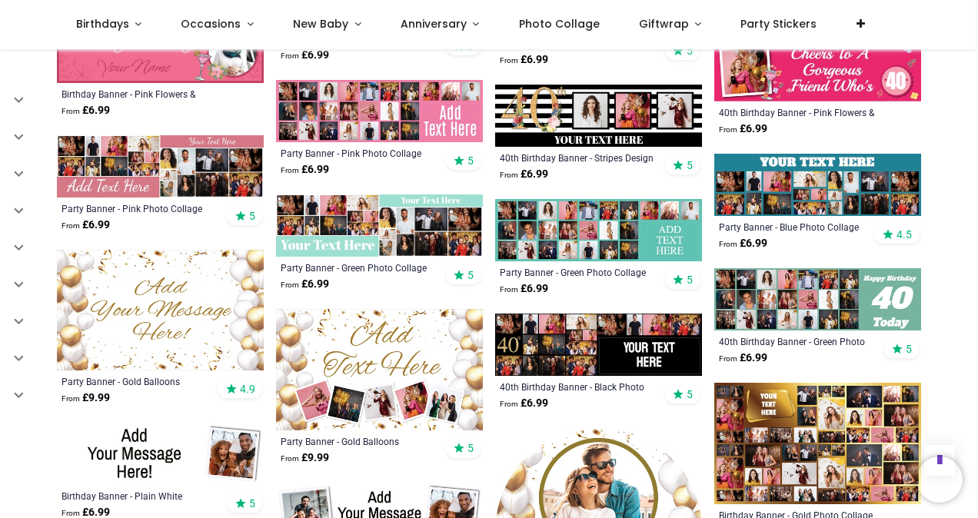
scroll to position [8516, 0]
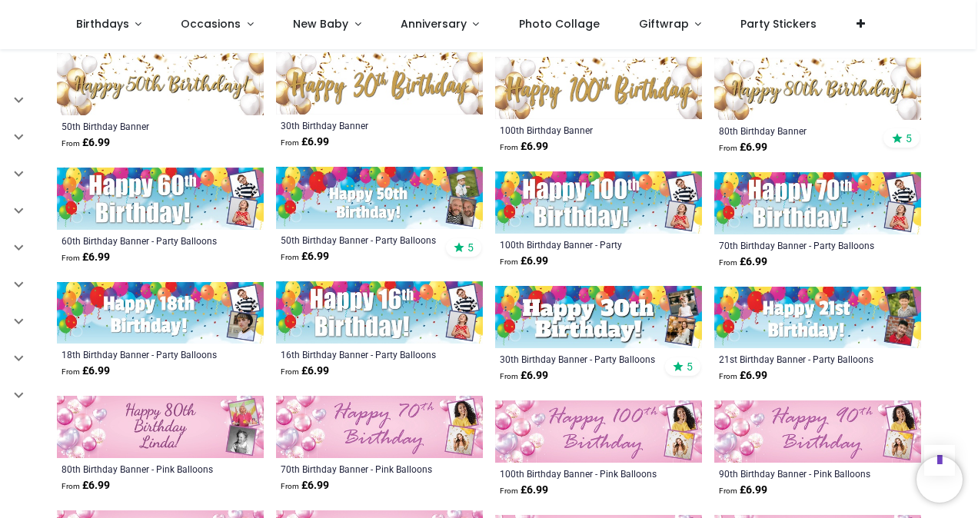
scroll to position [6549, 0]
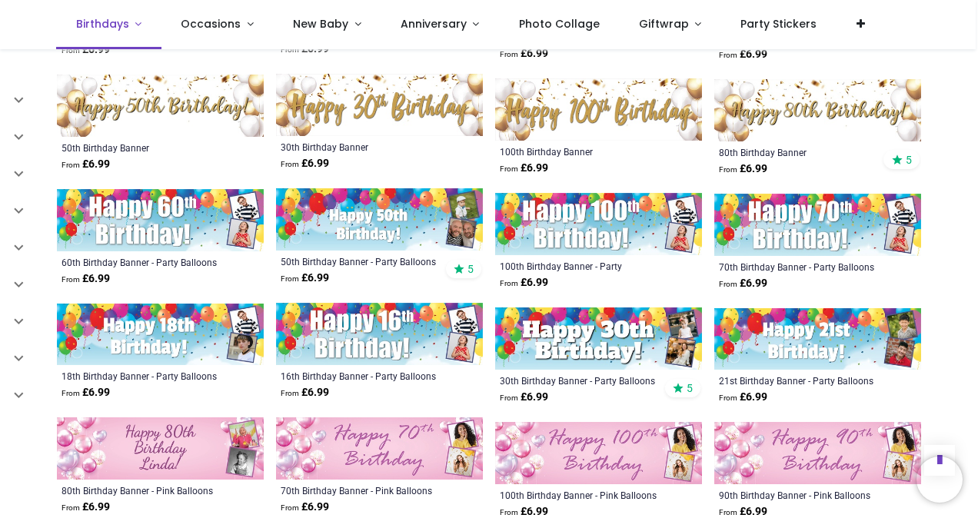
click at [135, 32] on link "Birthdays" at bounding box center [108, 24] width 105 height 49
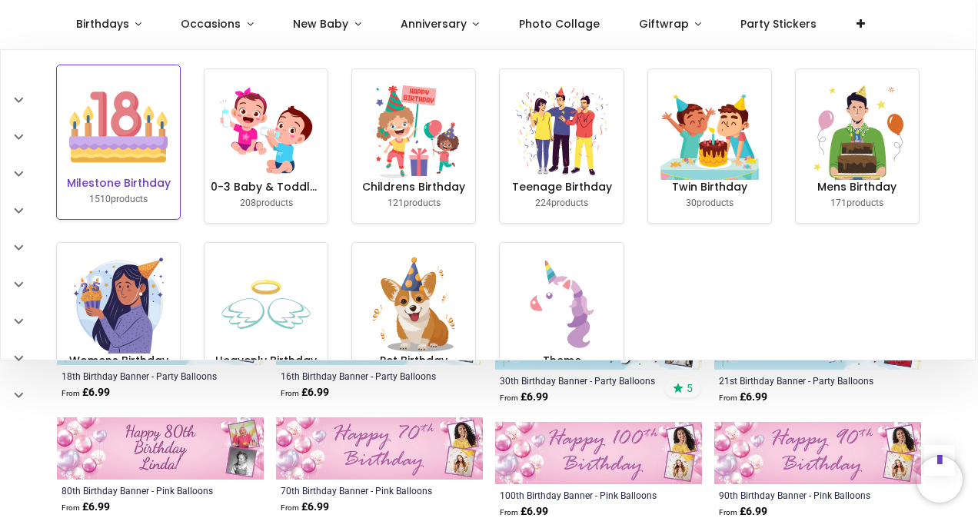
click at [106, 134] on img at bounding box center [118, 127] width 98 height 98
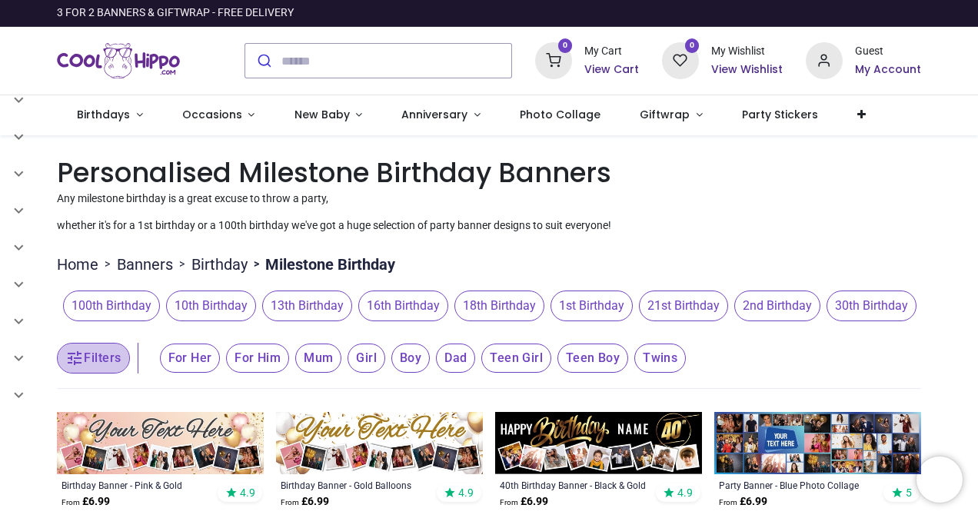
click at [85, 358] on button "Filters" at bounding box center [93, 358] width 72 height 31
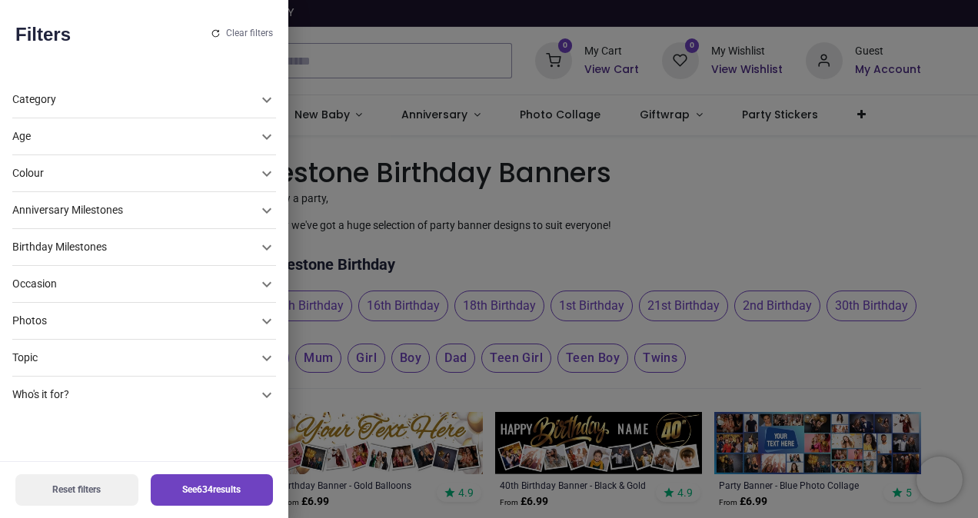
click at [257, 247] on icon at bounding box center [266, 247] width 18 height 18
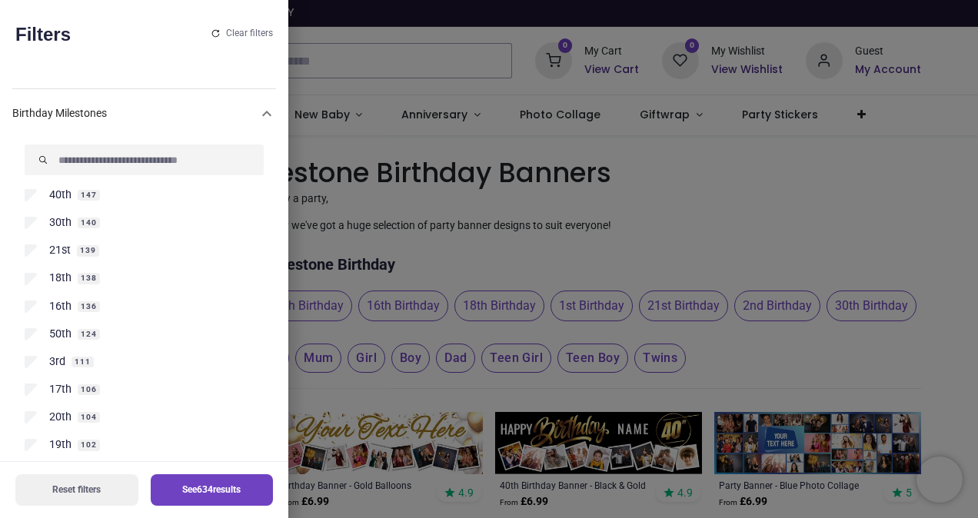
scroll to position [172, 0]
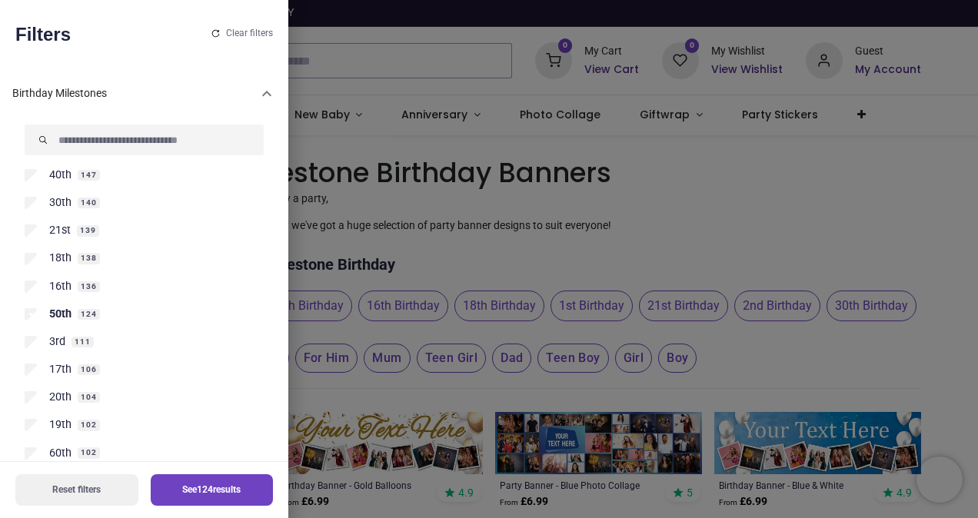
click at [182, 488] on button "See 124 results" at bounding box center [212, 490] width 123 height 32
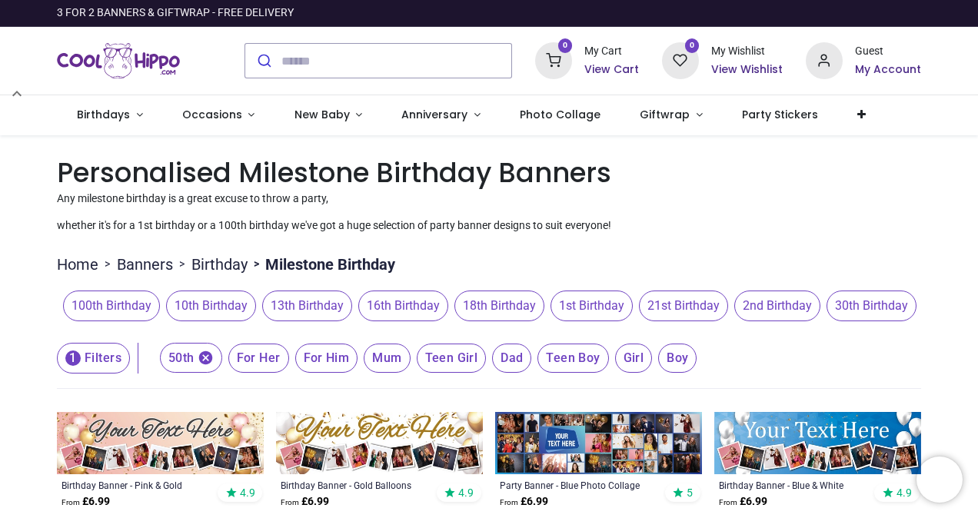
click at [259, 358] on span "For Her" at bounding box center [258, 358] width 61 height 29
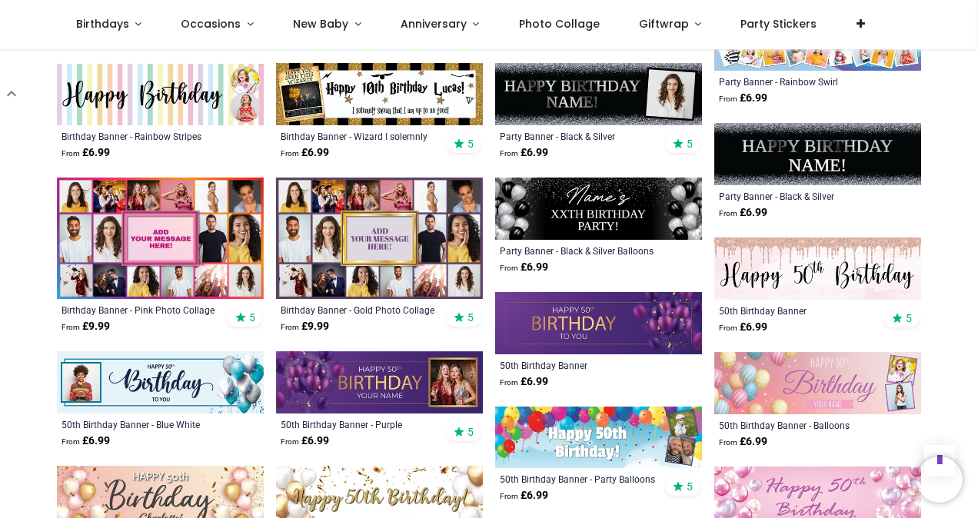
scroll to position [1322, 0]
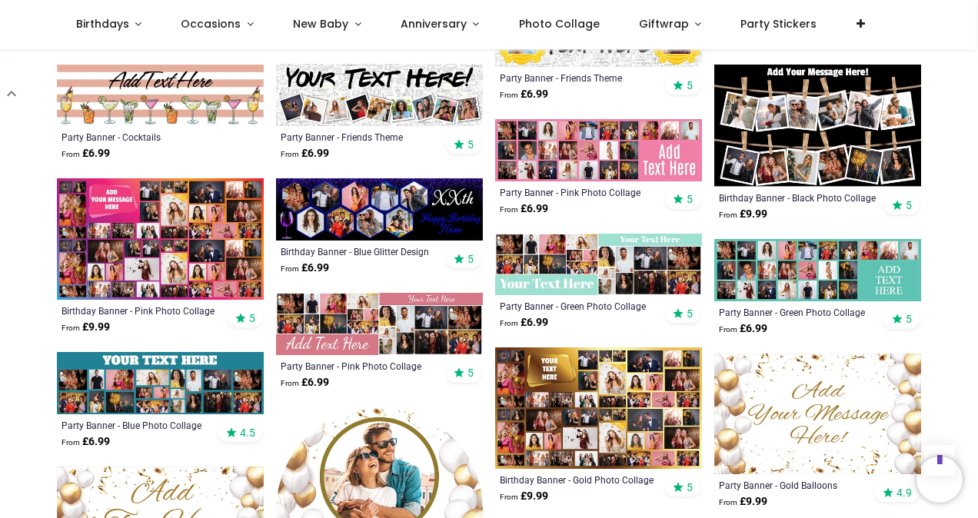
scroll to position [2121, 0]
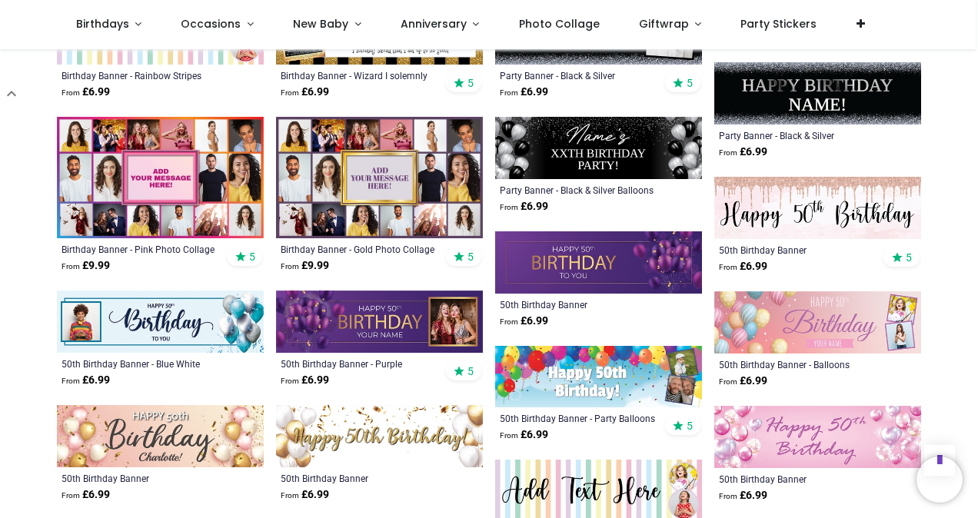
scroll to position [1353, 0]
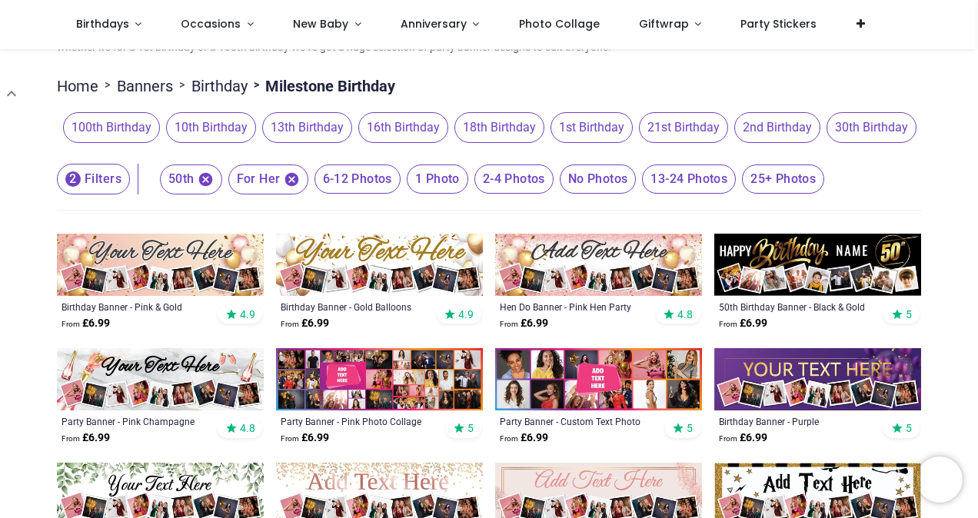
scroll to position [92, 0]
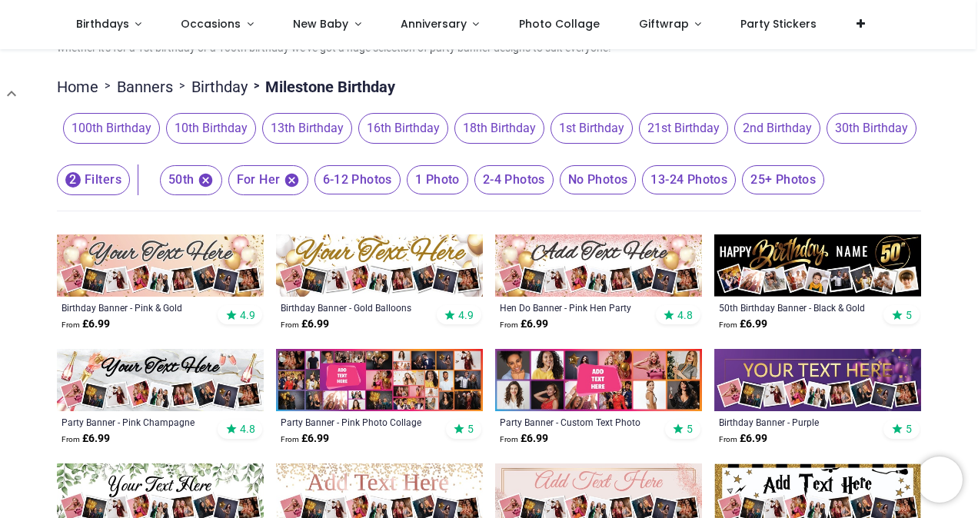
click at [692, 180] on span "13-24 Photos" at bounding box center [689, 179] width 94 height 29
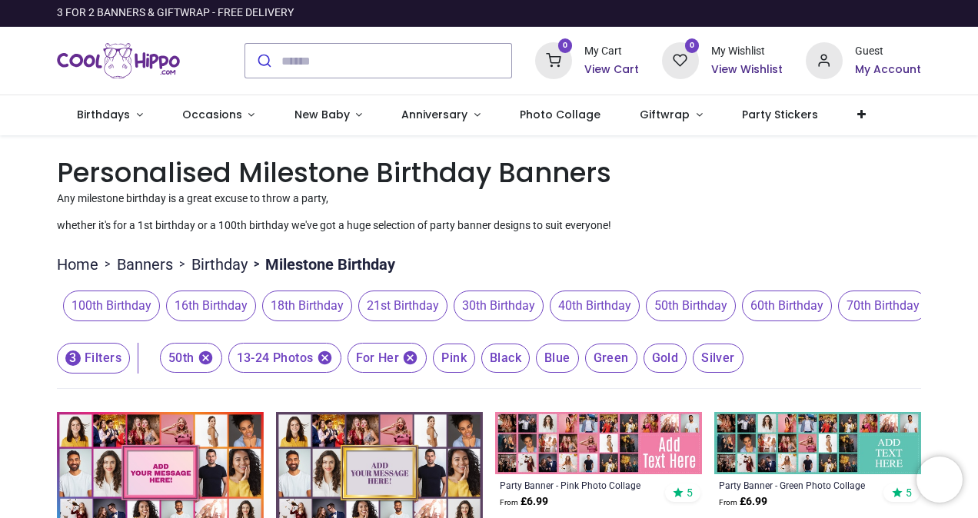
click at [324, 360] on icon "button" at bounding box center [325, 358] width 16 height 16
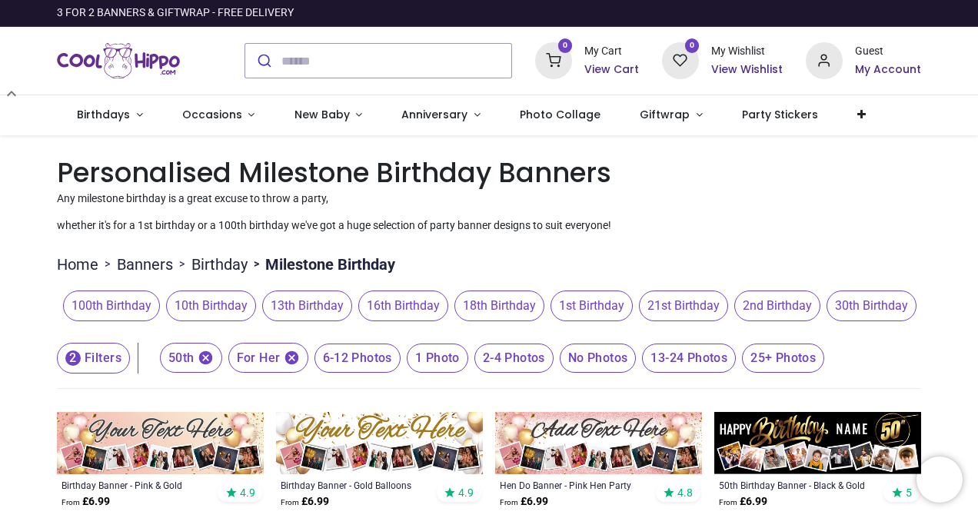
click at [779, 357] on span "25+ Photos" at bounding box center [783, 358] width 82 height 29
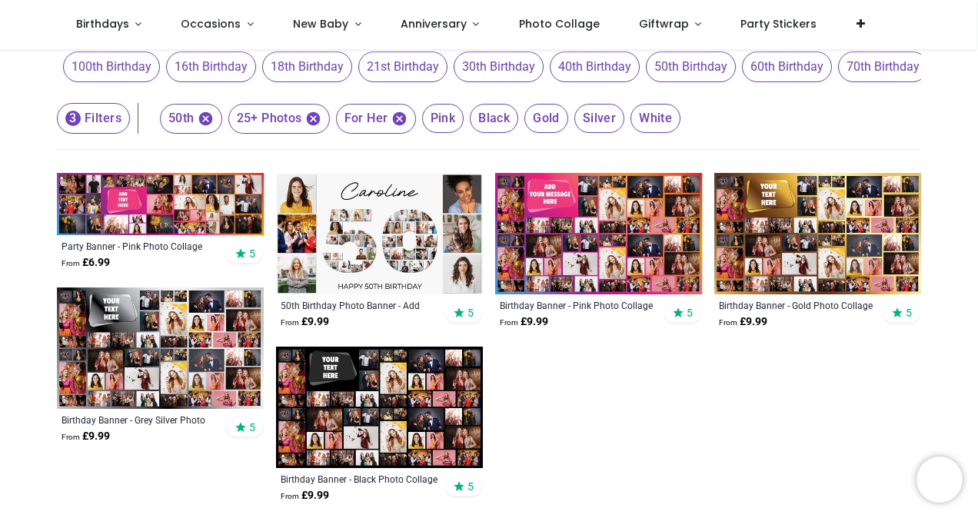
scroll to position [184, 0]
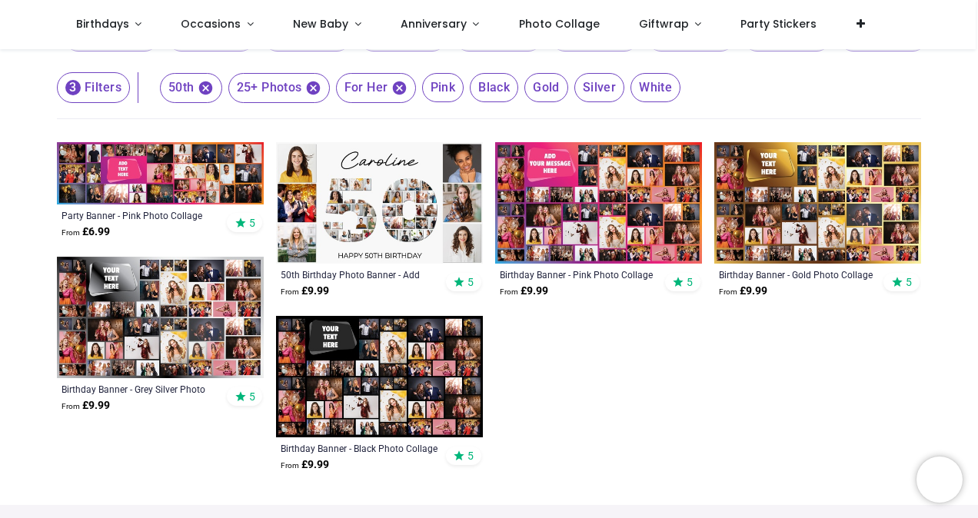
click at [220, 178] on img at bounding box center [160, 173] width 207 height 62
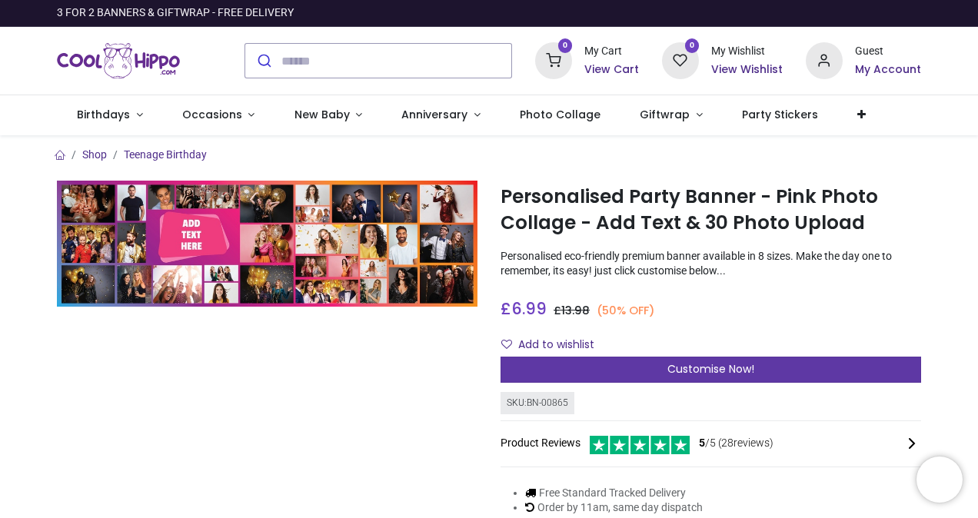
click at [670, 365] on span "Customise Now!" at bounding box center [710, 368] width 87 height 15
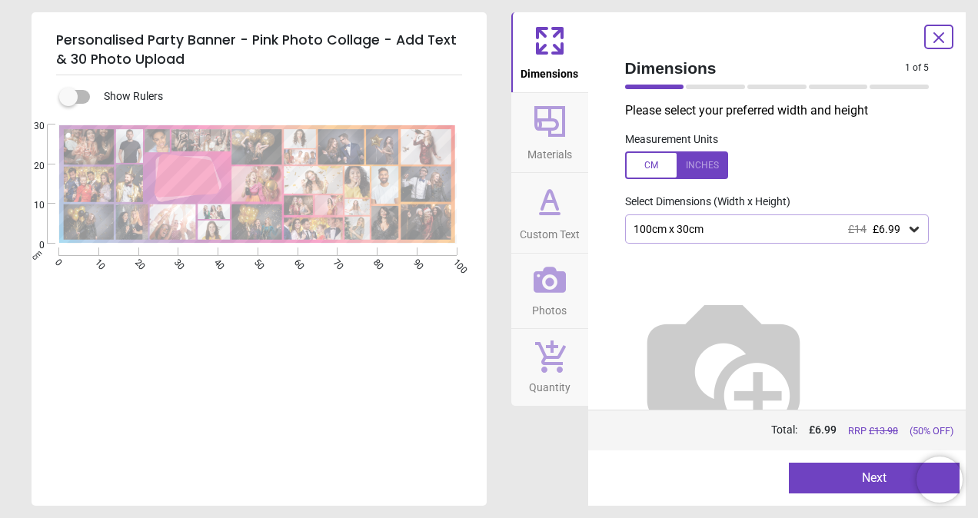
click at [915, 229] on icon at bounding box center [913, 228] width 15 height 15
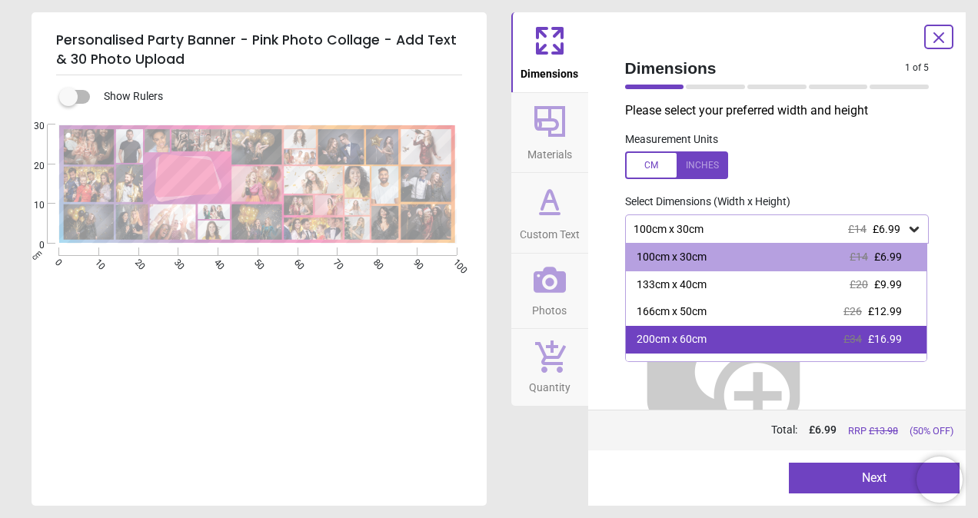
click at [666, 338] on div "200cm x 60cm" at bounding box center [671, 339] width 70 height 15
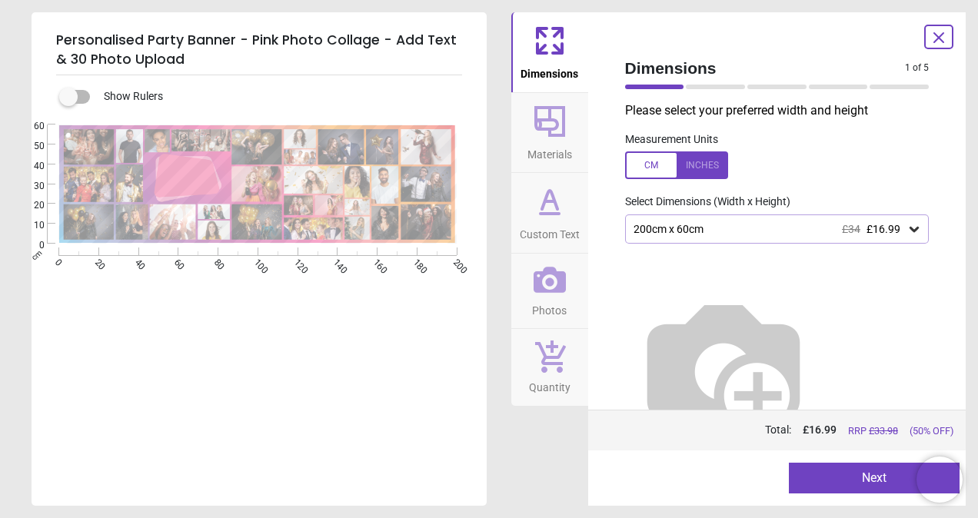
click at [861, 476] on button "Next" at bounding box center [874, 478] width 171 height 31
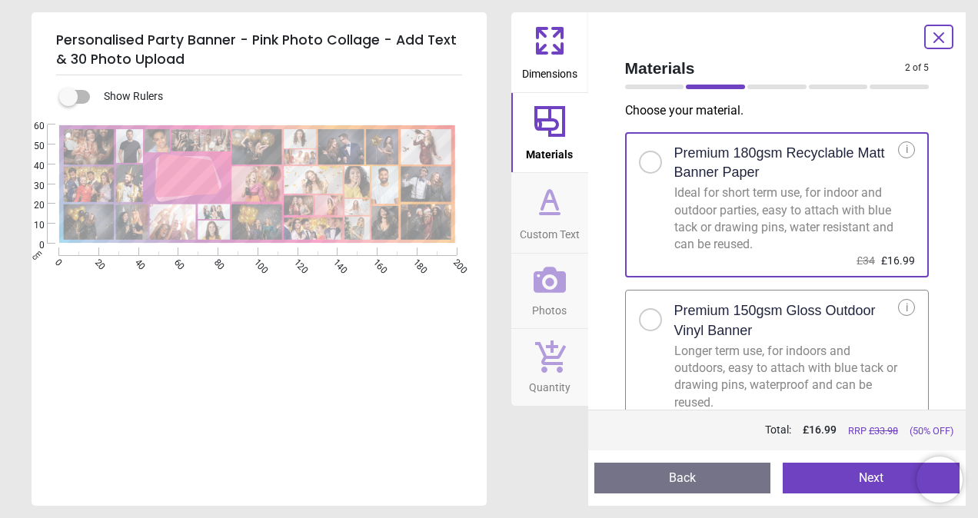
click at [655, 325] on div at bounding box center [650, 319] width 23 height 23
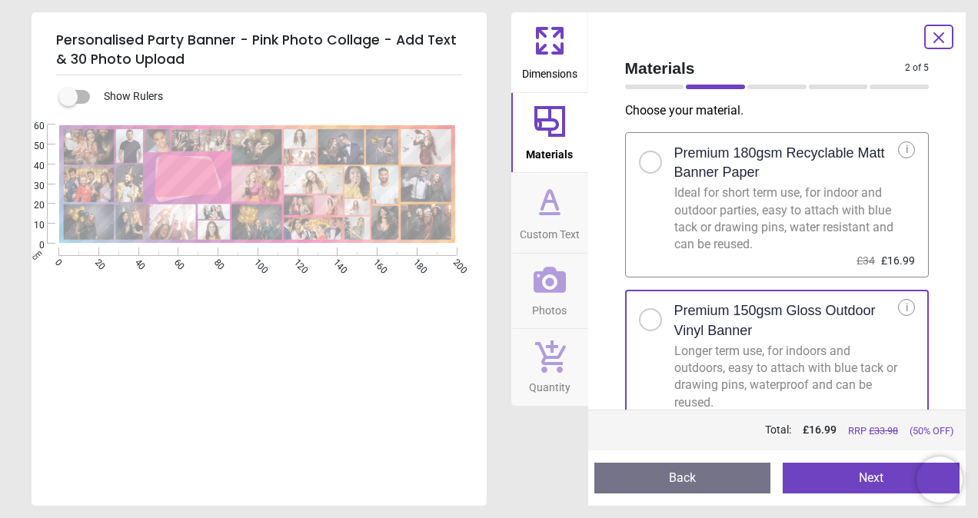
click at [845, 485] on button "Next" at bounding box center [870, 478] width 177 height 31
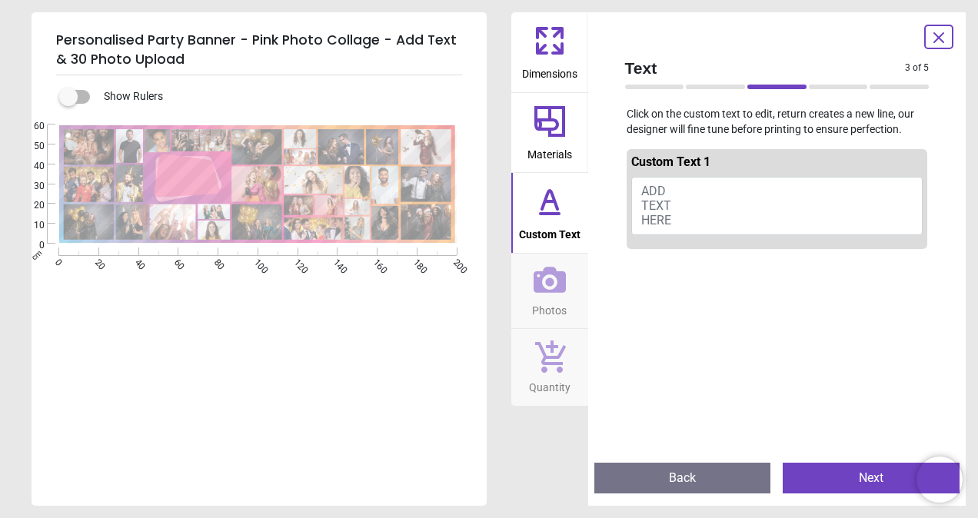
click at [658, 188] on span "ADD TEXT HERE" at bounding box center [656, 206] width 30 height 44
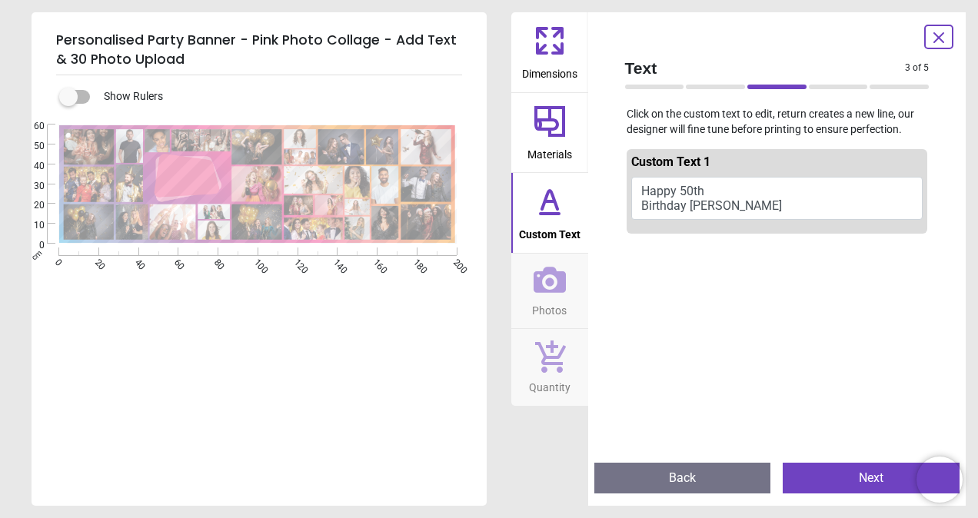
type textarea "**********"
click at [846, 473] on button "Next" at bounding box center [870, 478] width 177 height 31
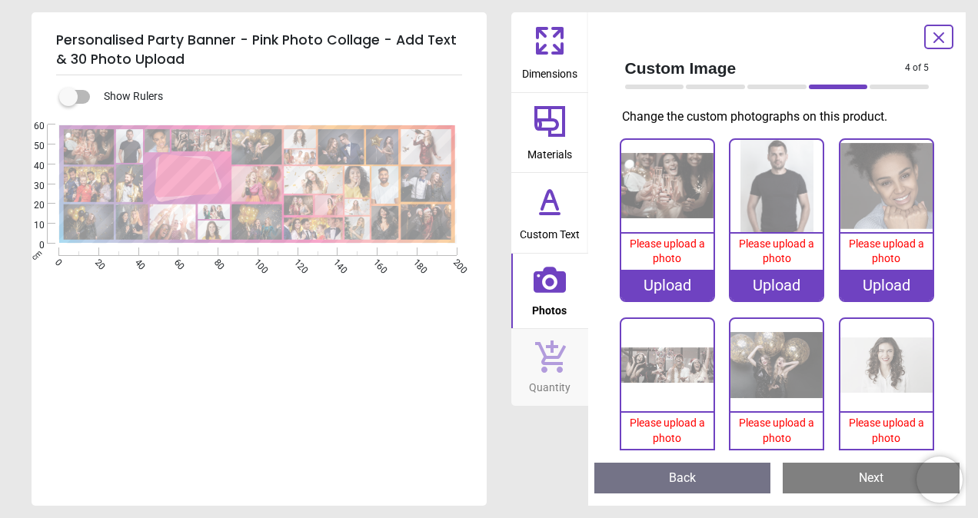
click at [651, 283] on div "Upload" at bounding box center [667, 285] width 92 height 31
